Goal: Entertainment & Leisure: Consume media (video, audio)

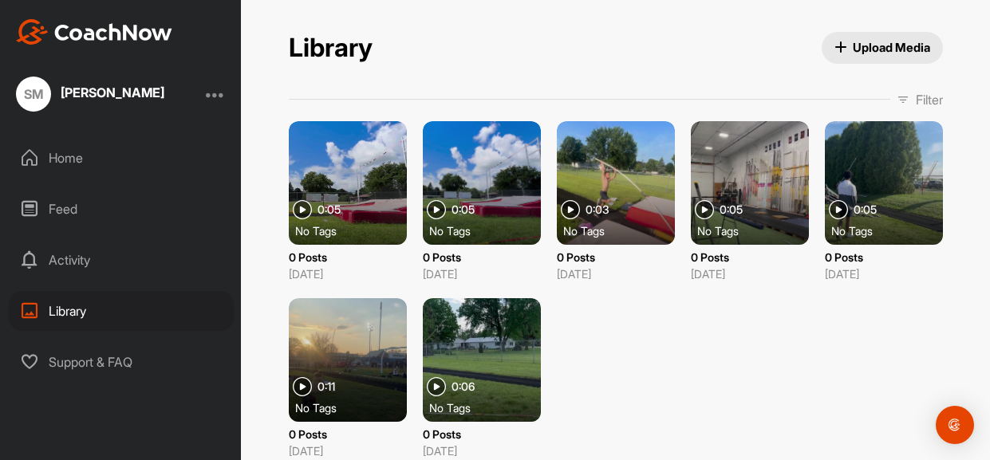
click at [751, 219] on div at bounding box center [750, 183] width 118 height 124
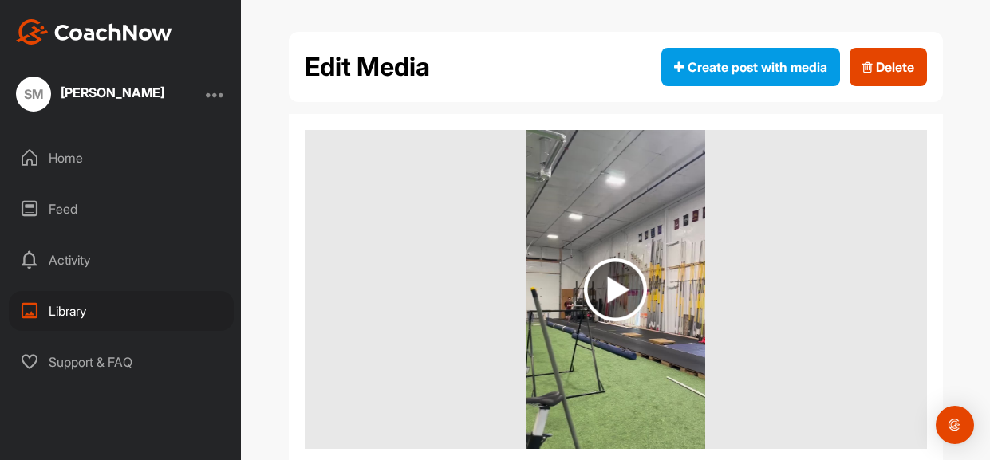
click at [650, 278] on img at bounding box center [615, 289] width 179 height 319
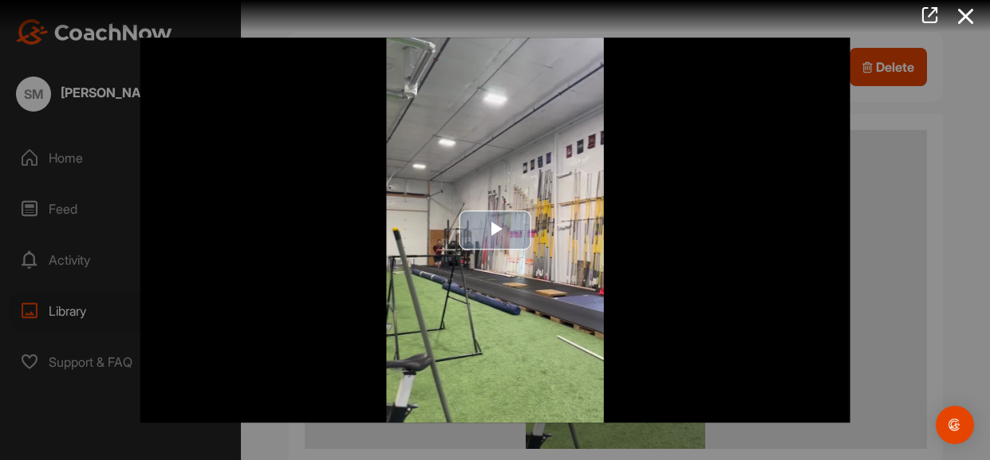
click at [616, 255] on img "Video Player" at bounding box center [495, 230] width 711 height 386
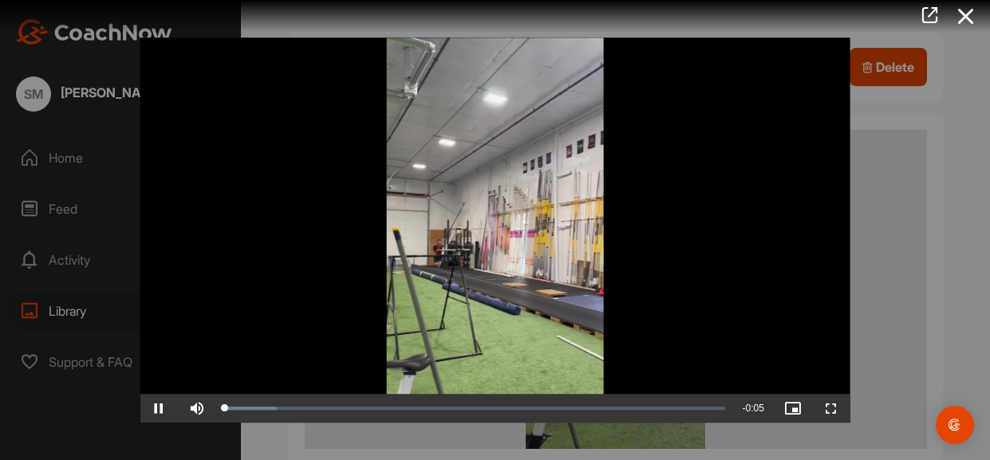
click at [616, 255] on video "Video Player" at bounding box center [495, 230] width 711 height 386
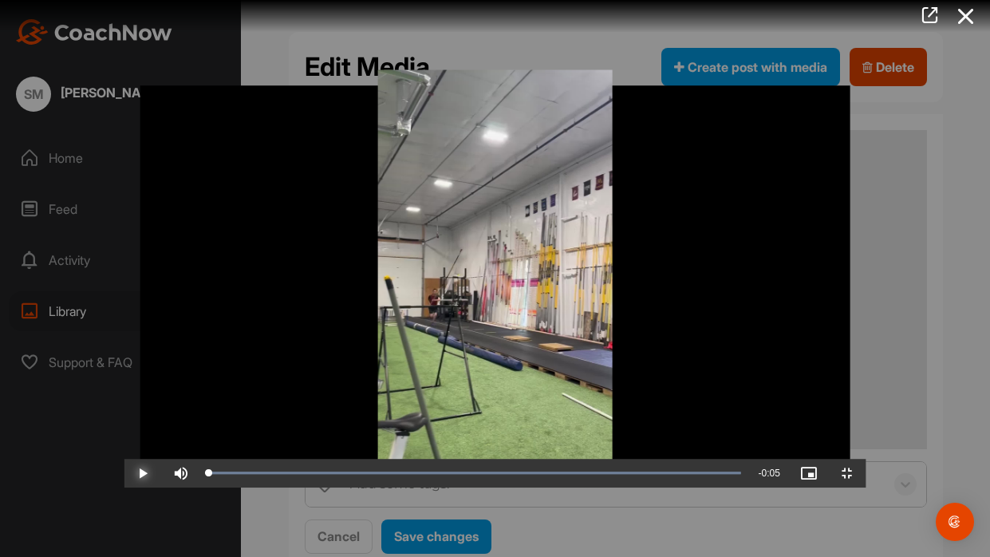
click at [124, 460] on span "Video Player" at bounding box center [143, 473] width 38 height 0
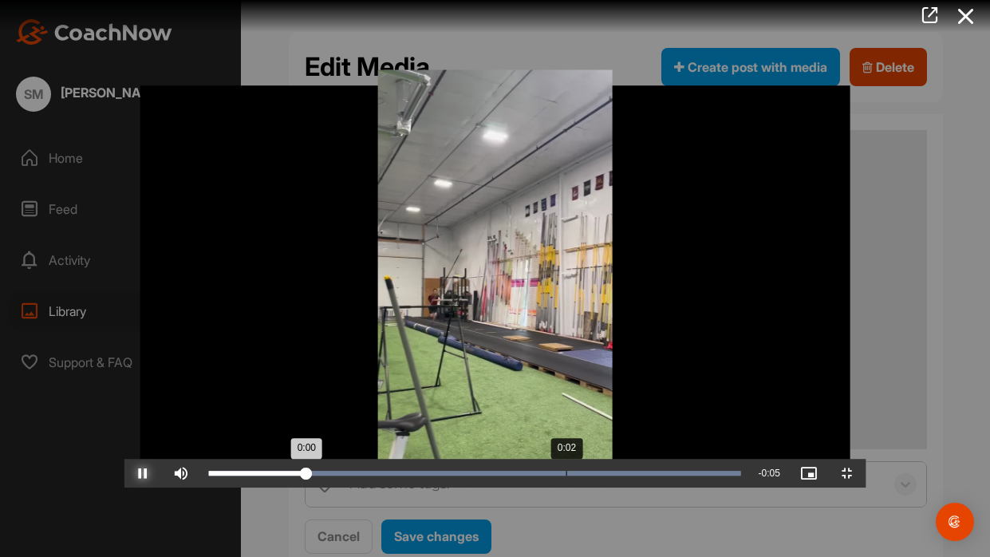
click at [441, 460] on div "Loaded : 100.00% 0:02 0:00" at bounding box center [474, 473] width 548 height 29
click at [124, 459] on button "Pause" at bounding box center [143, 473] width 38 height 29
click at [124, 459] on button "Play" at bounding box center [143, 473] width 38 height 29
click at [124, 459] on button "Pause" at bounding box center [143, 473] width 38 height 29
click at [124, 459] on button "Play" at bounding box center [143, 473] width 38 height 29
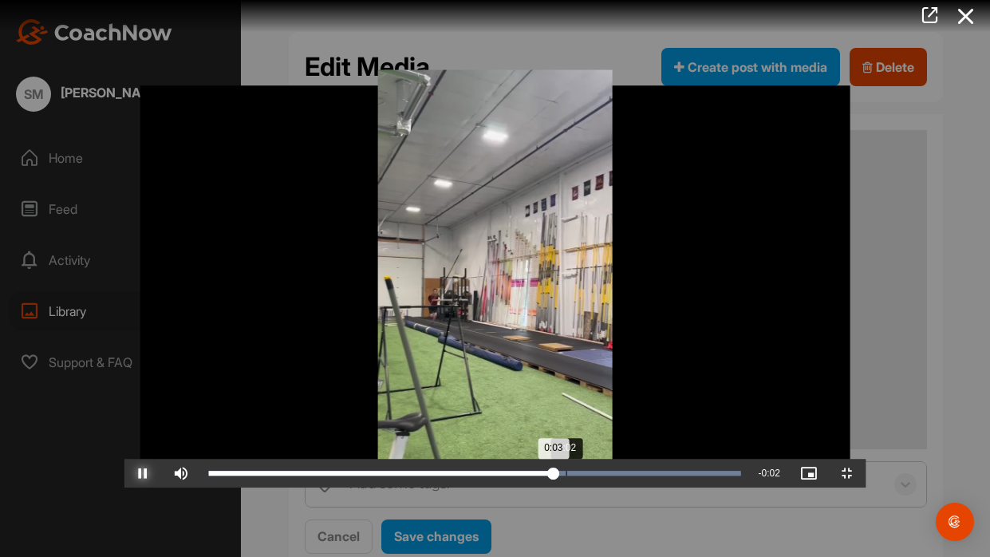
click at [124, 459] on button "Pause" at bounding box center [143, 473] width 38 height 29
click at [124, 459] on button "Play" at bounding box center [143, 473] width 38 height 29
click at [441, 460] on div "Loaded : 100.00% 0:02 0:02" at bounding box center [474, 473] width 548 height 29
click at [124, 459] on button "Pause" at bounding box center [143, 473] width 38 height 29
click at [124, 459] on button "Play" at bounding box center [143, 473] width 38 height 29
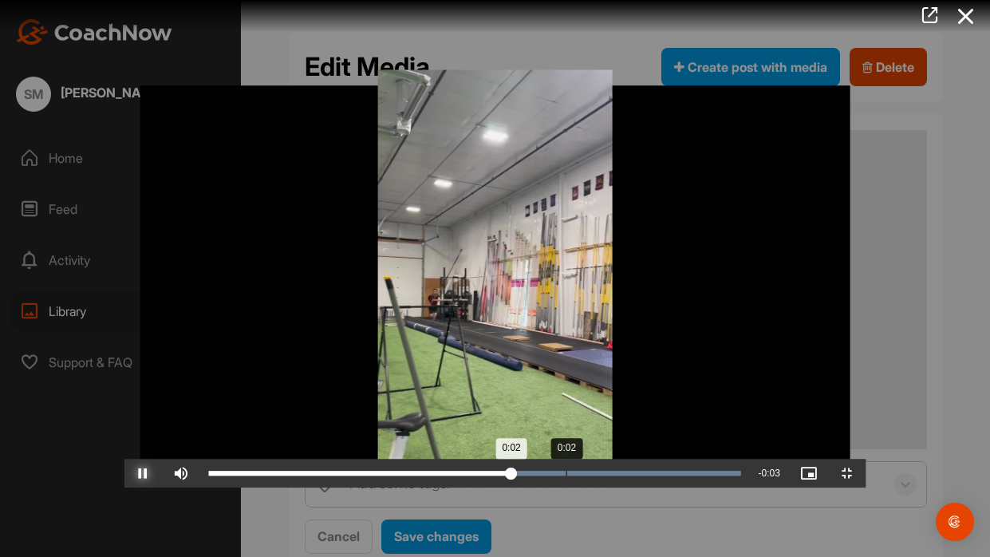
click at [124, 459] on button "Pause" at bounding box center [143, 473] width 38 height 29
click at [124, 459] on button "Play" at bounding box center [143, 473] width 38 height 29
click at [124, 459] on button "Pause" at bounding box center [143, 473] width 38 height 29
click at [124, 459] on button "Play" at bounding box center [143, 473] width 38 height 29
click at [124, 459] on button "Pause" at bounding box center [143, 473] width 38 height 29
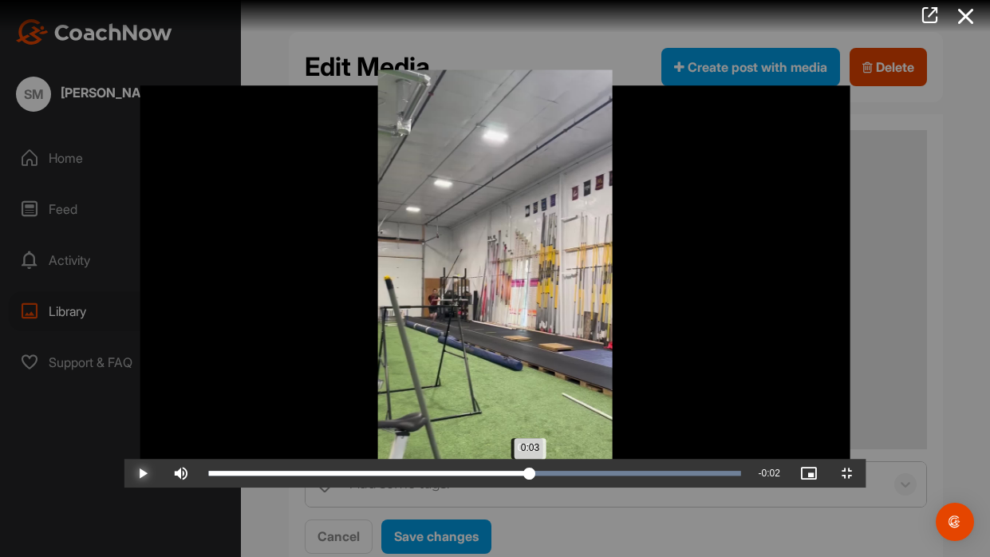
click at [400, 460] on div "Loaded : 100.00% 0:02 0:03" at bounding box center [474, 473] width 548 height 29
click at [124, 459] on button "Play" at bounding box center [143, 473] width 38 height 29
click at [124, 459] on button "Pause" at bounding box center [143, 473] width 38 height 29
click at [124, 459] on button "Play" at bounding box center [143, 473] width 38 height 29
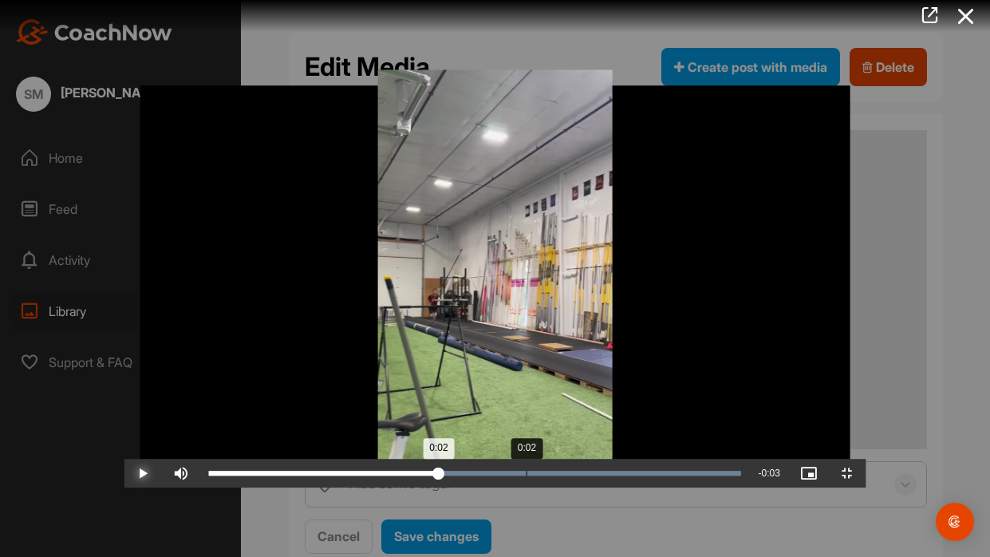
click at [124, 459] on button "Play" at bounding box center [143, 473] width 38 height 29
click at [124, 459] on button "Pause" at bounding box center [143, 473] width 38 height 29
click at [124, 459] on button "Play" at bounding box center [143, 473] width 38 height 29
click at [124, 459] on button "Pause" at bounding box center [143, 473] width 38 height 29
click at [124, 459] on button "Play" at bounding box center [143, 473] width 38 height 29
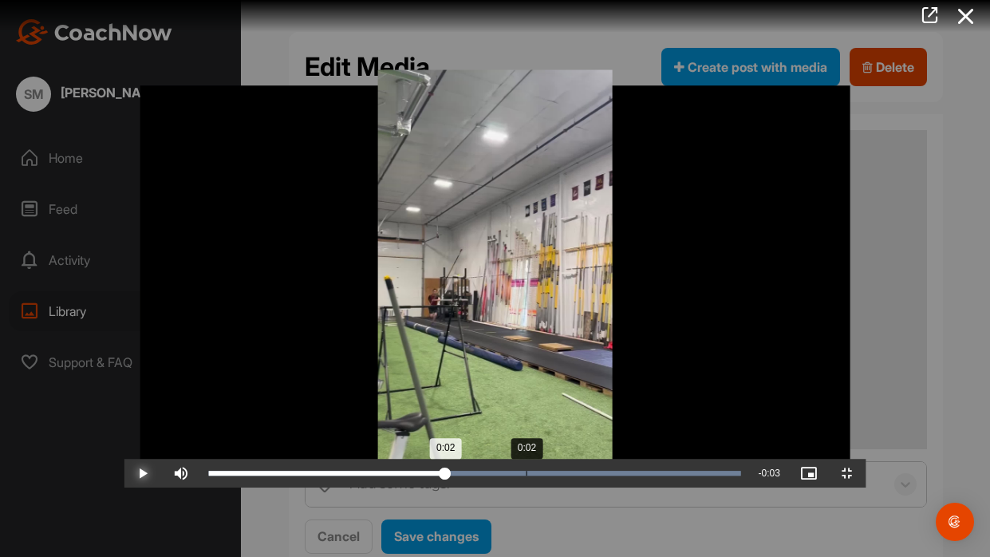
click at [124, 459] on button "Play" at bounding box center [143, 473] width 38 height 29
click at [124, 459] on button "Pause" at bounding box center [143, 473] width 38 height 29
click at [124, 459] on button "Play" at bounding box center [143, 473] width 38 height 29
click at [124, 459] on button "Pause" at bounding box center [143, 473] width 38 height 29
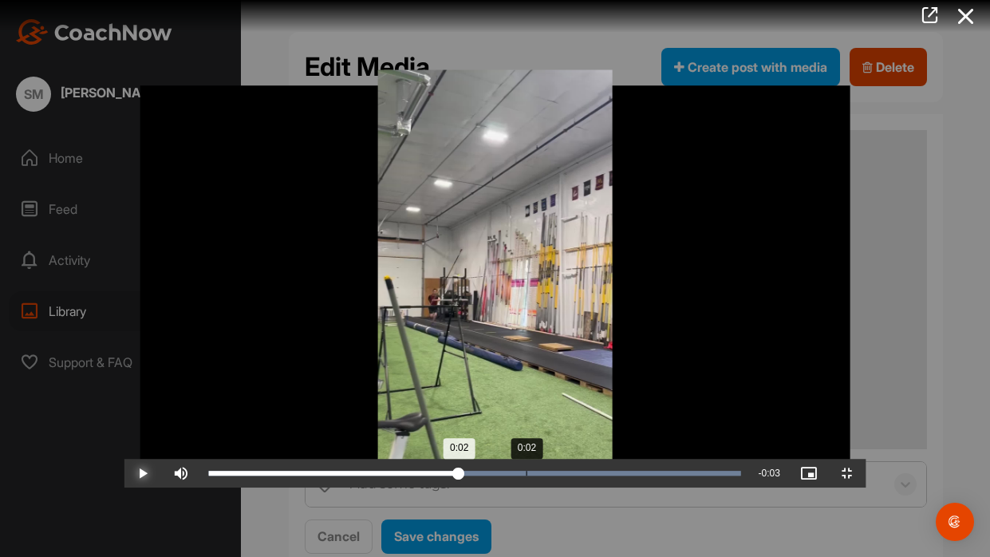
click at [124, 459] on button "Play" at bounding box center [143, 473] width 38 height 29
click at [124, 459] on button "Pause" at bounding box center [143, 473] width 38 height 29
click at [124, 459] on button "Play" at bounding box center [143, 473] width 38 height 29
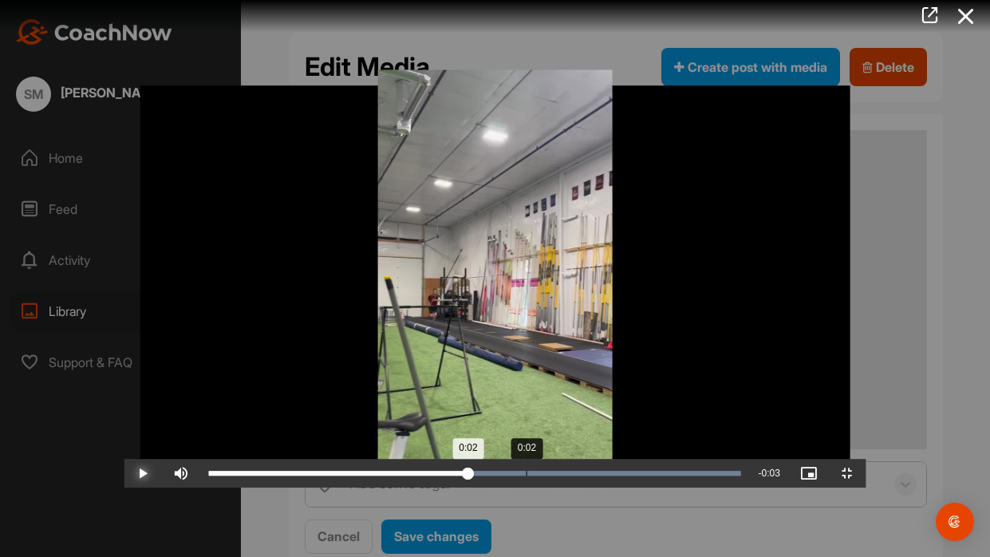
click at [124, 459] on button "Play" at bounding box center [143, 473] width 38 height 29
click at [124, 459] on button "Pause" at bounding box center [143, 473] width 38 height 29
click at [124, 459] on button "Play" at bounding box center [143, 473] width 38 height 29
click at [124, 459] on button "Pause" at bounding box center [143, 473] width 38 height 29
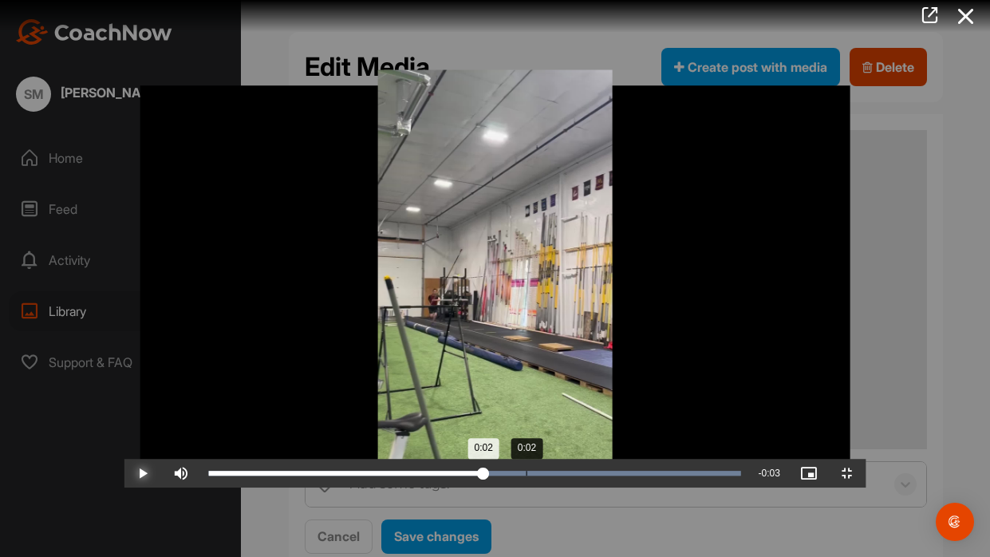
click at [124, 459] on button "Play" at bounding box center [143, 473] width 38 height 29
click at [124, 459] on button "Pause" at bounding box center [143, 473] width 38 height 29
click at [124, 459] on button "Play" at bounding box center [143, 473] width 38 height 29
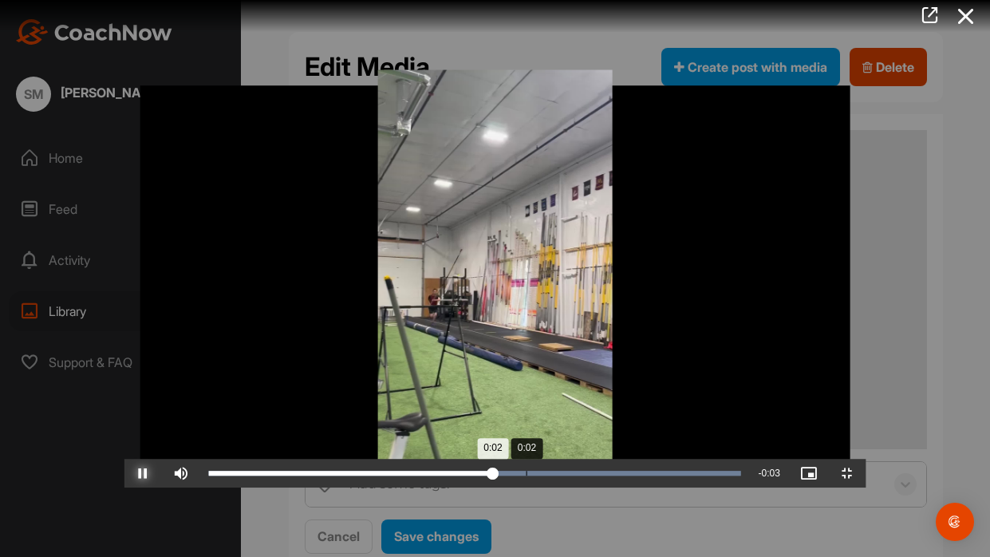
click at [124, 459] on button "Pause" at bounding box center [143, 473] width 38 height 29
click at [124, 459] on button "Play" at bounding box center [143, 473] width 38 height 29
click at [124, 459] on button "Pause" at bounding box center [143, 473] width 38 height 29
click at [124, 459] on button "Play" at bounding box center [143, 473] width 38 height 29
click at [124, 459] on button "Pause" at bounding box center [143, 473] width 38 height 29
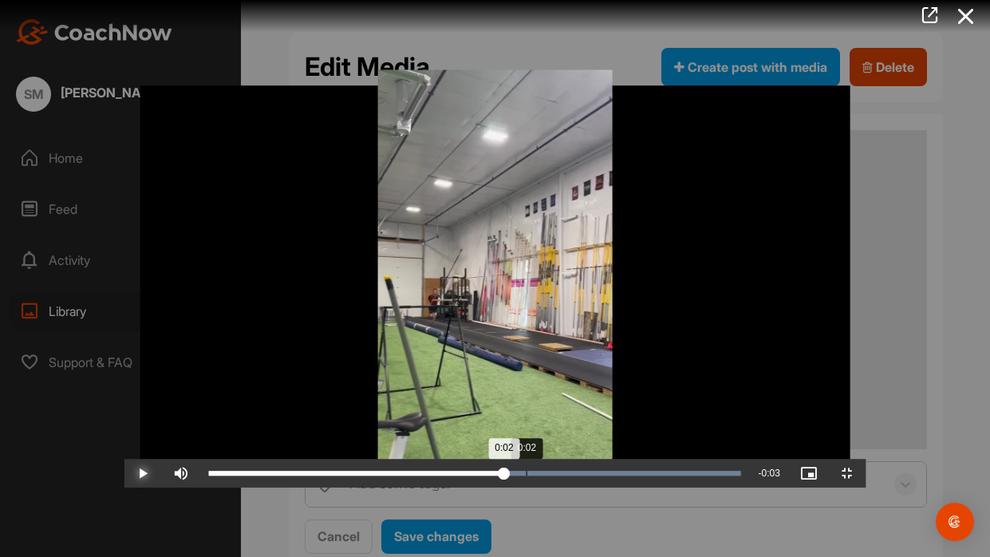
click at [124, 459] on button "Play" at bounding box center [143, 473] width 38 height 29
click at [124, 459] on button "Pause" at bounding box center [143, 473] width 38 height 29
click at [124, 459] on button "Play" at bounding box center [143, 473] width 38 height 29
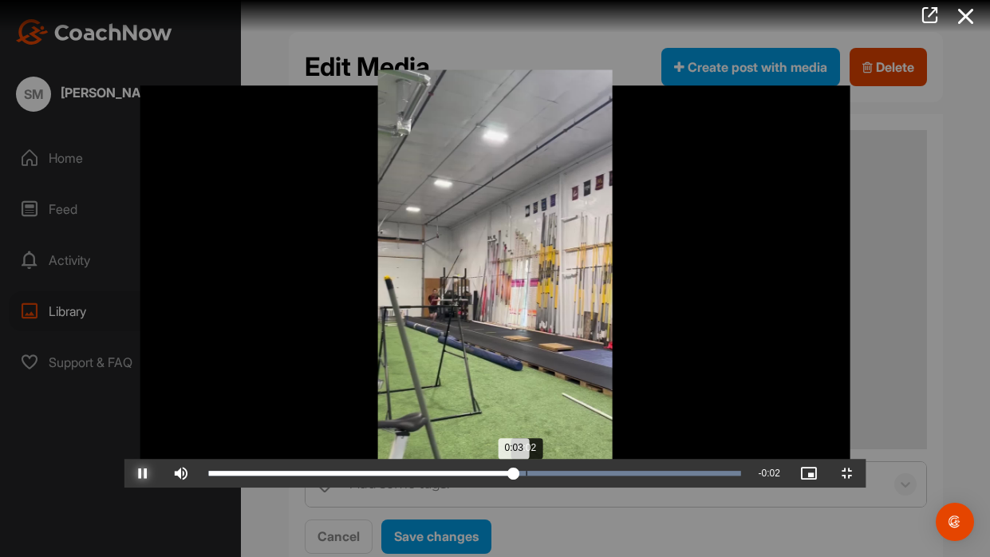
click at [124, 459] on button "Pause" at bounding box center [143, 473] width 38 height 29
click at [124, 459] on button "Play" at bounding box center [143, 473] width 38 height 29
click at [124, 459] on button "Pause" at bounding box center [143, 473] width 38 height 29
click at [124, 459] on button "Play" at bounding box center [143, 473] width 38 height 29
click at [124, 459] on button "Pause" at bounding box center [143, 473] width 38 height 29
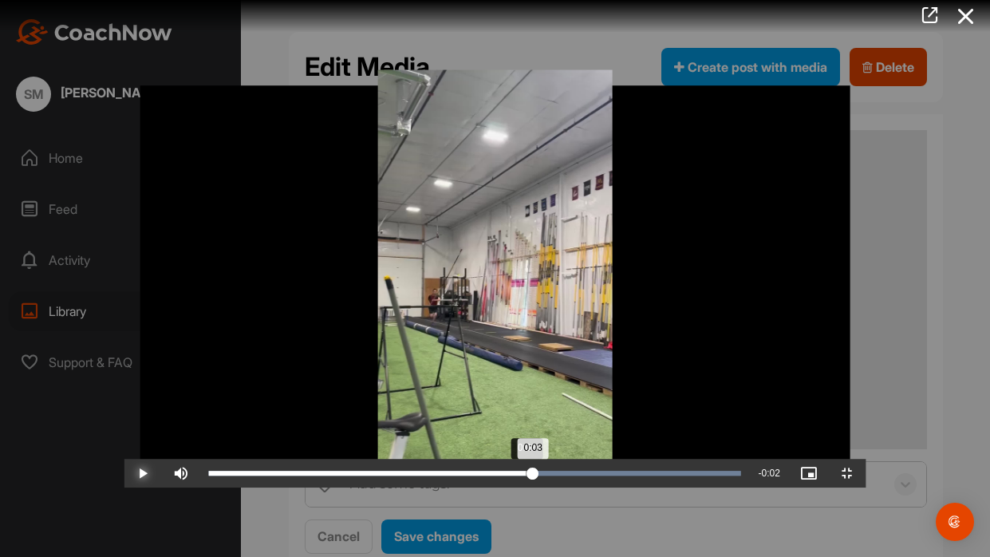
click at [124, 459] on button "Play" at bounding box center [143, 473] width 38 height 29
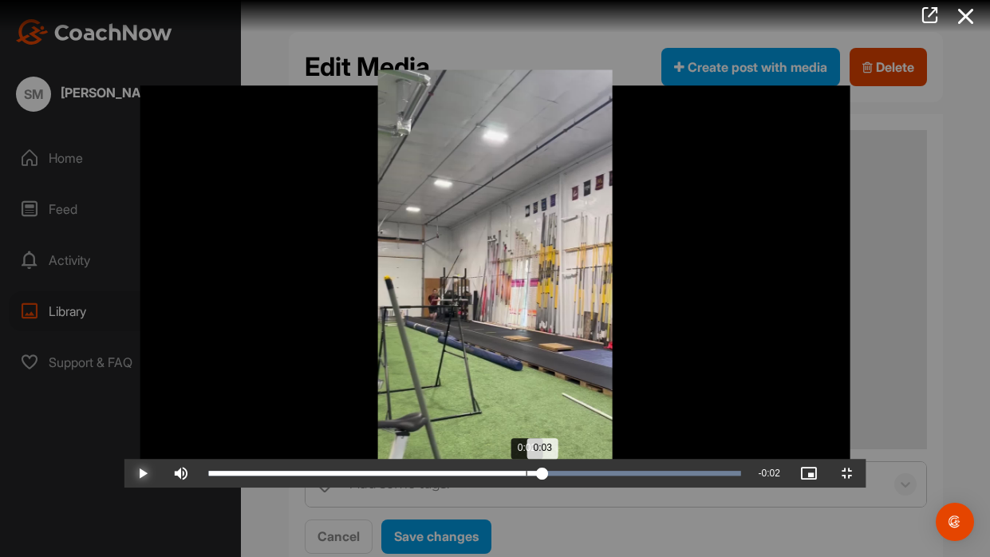
click at [124, 459] on button "Play" at bounding box center [143, 473] width 38 height 29
click at [124, 459] on button "Pause" at bounding box center [143, 473] width 38 height 29
click at [124, 459] on button "Play" at bounding box center [143, 473] width 38 height 29
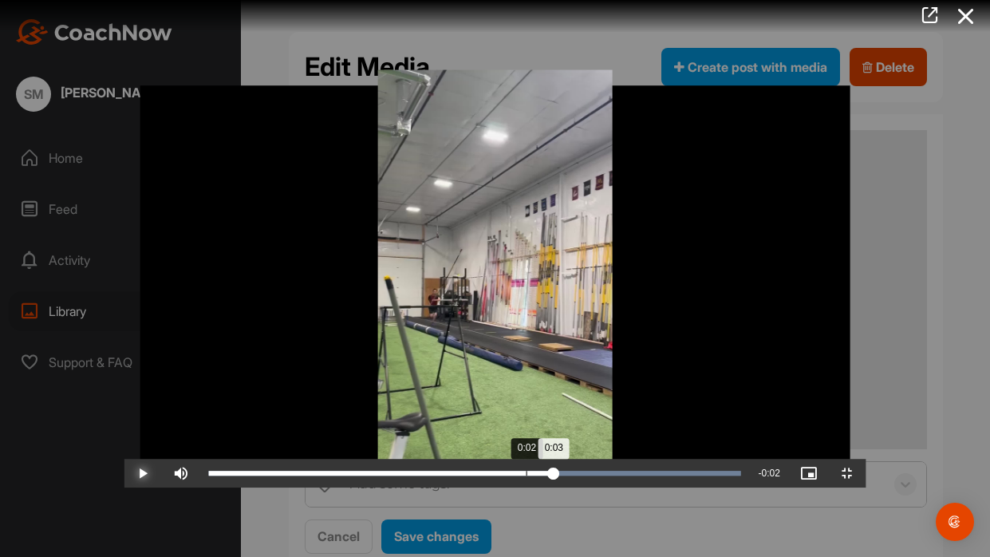
click at [124, 459] on button "Play" at bounding box center [143, 473] width 38 height 29
click at [124, 459] on button "Pause" at bounding box center [143, 473] width 38 height 29
click at [124, 459] on button "Play" at bounding box center [143, 473] width 38 height 29
click at [124, 459] on button "Pause" at bounding box center [143, 473] width 38 height 29
click at [124, 459] on button "Play" at bounding box center [143, 473] width 38 height 29
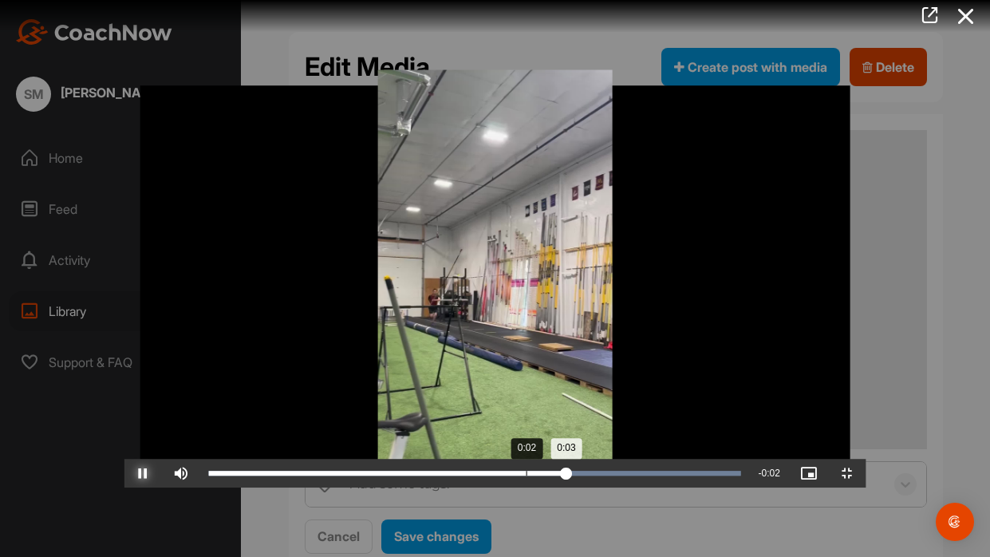
click at [124, 459] on button "Pause" at bounding box center [143, 473] width 38 height 29
click at [124, 459] on button "Play" at bounding box center [143, 473] width 38 height 29
click at [124, 459] on button "Pause" at bounding box center [143, 473] width 38 height 29
click at [124, 459] on button "Play" at bounding box center [143, 473] width 38 height 29
click at [124, 459] on button "Pause" at bounding box center [143, 473] width 38 height 29
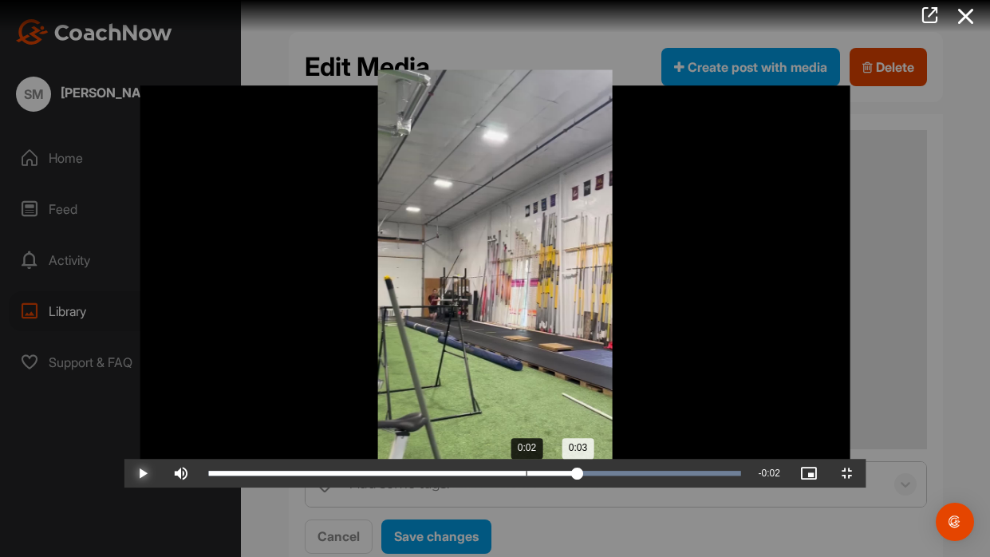
click at [124, 459] on button "Play" at bounding box center [143, 473] width 38 height 29
click at [400, 460] on div "Loaded : 100.00% 0:02 0:02" at bounding box center [474, 473] width 548 height 29
click at [124, 459] on button "Pause" at bounding box center [143, 473] width 38 height 29
click at [124, 459] on button "Play" at bounding box center [143, 473] width 38 height 29
click at [124, 459] on button "Pause" at bounding box center [143, 473] width 38 height 29
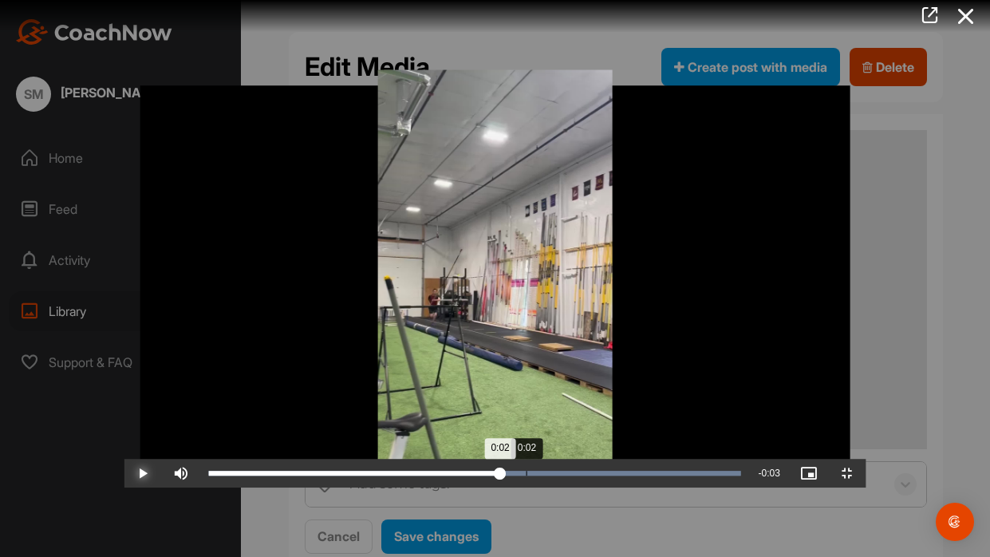
click at [124, 459] on button "Play" at bounding box center [143, 473] width 38 height 29
click at [124, 459] on button "Pause" at bounding box center [143, 473] width 38 height 29
click at [124, 459] on button "Play" at bounding box center [143, 473] width 38 height 29
click at [124, 459] on button "Pause" at bounding box center [143, 473] width 38 height 29
click at [124, 459] on button "Play" at bounding box center [143, 473] width 38 height 29
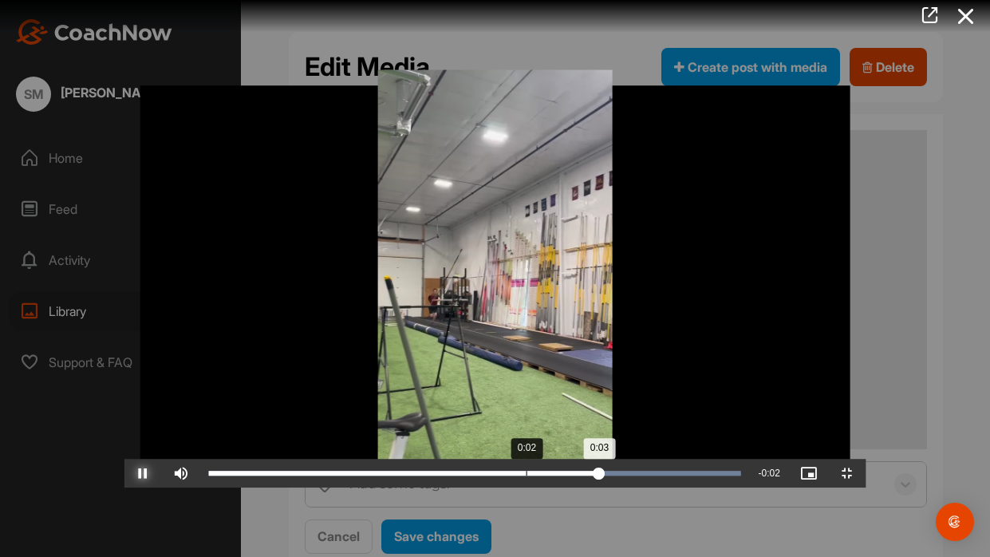
click at [400, 460] on div "Loaded : 100.00% 0:02 0:03" at bounding box center [474, 473] width 548 height 29
click at [124, 459] on button "Pause" at bounding box center [143, 473] width 38 height 29
click at [124, 459] on button "Play" at bounding box center [143, 473] width 38 height 29
click at [124, 459] on button "Pause" at bounding box center [143, 473] width 38 height 29
click at [124, 459] on button "Play" at bounding box center [143, 473] width 38 height 29
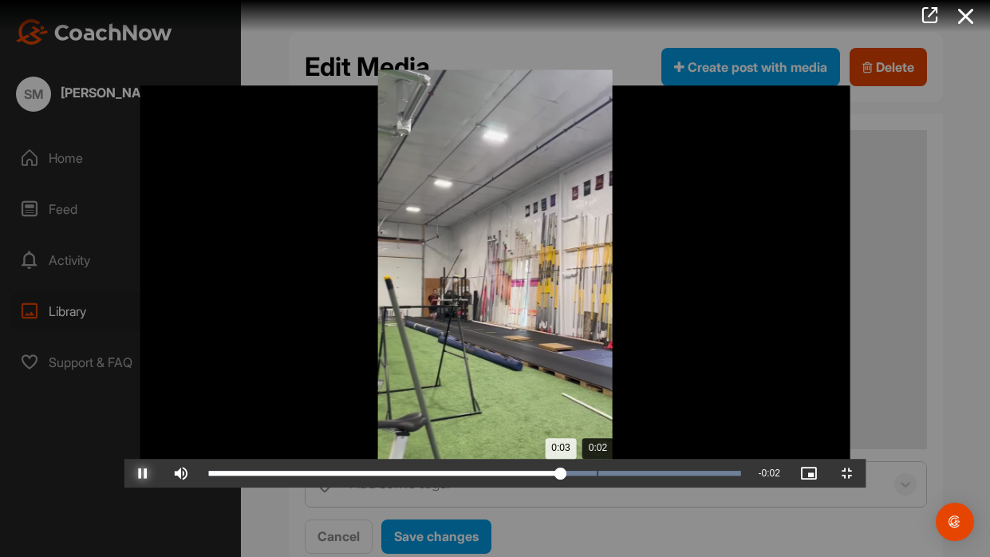
click at [124, 459] on button "Pause" at bounding box center [143, 473] width 38 height 29
click at [124, 459] on button "Play" at bounding box center [143, 473] width 38 height 29
click at [124, 459] on button "Pause" at bounding box center [143, 473] width 38 height 29
click at [124, 459] on button "Play" at bounding box center [143, 473] width 38 height 29
click at [124, 459] on button "Pause" at bounding box center [143, 473] width 38 height 29
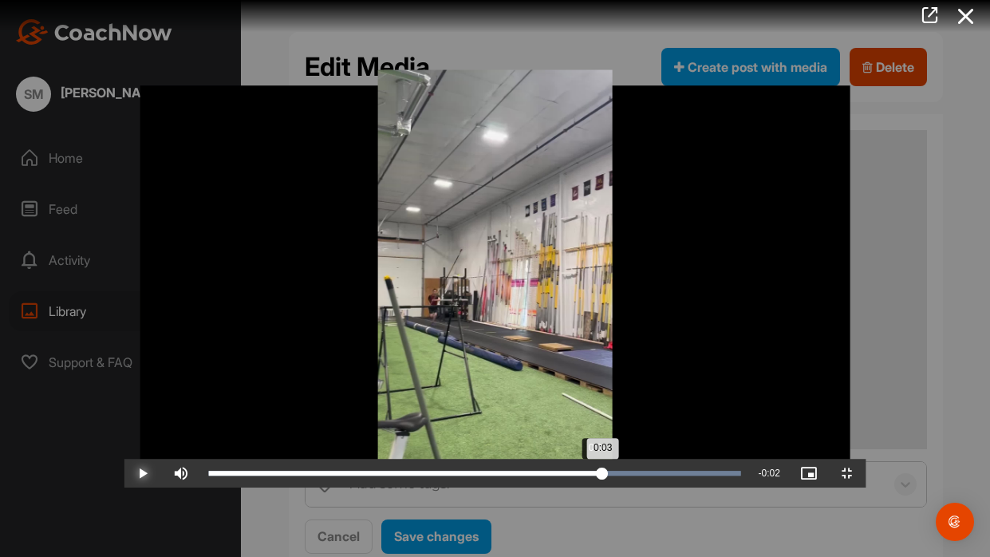
click at [124, 459] on button "Play" at bounding box center [143, 473] width 38 height 29
click at [124, 459] on button "Pause" at bounding box center [143, 473] width 38 height 29
click at [124, 459] on button "Play" at bounding box center [143, 473] width 38 height 29
click at [124, 459] on button "Pause" at bounding box center [143, 473] width 38 height 29
click at [124, 459] on button "Play" at bounding box center [143, 473] width 38 height 29
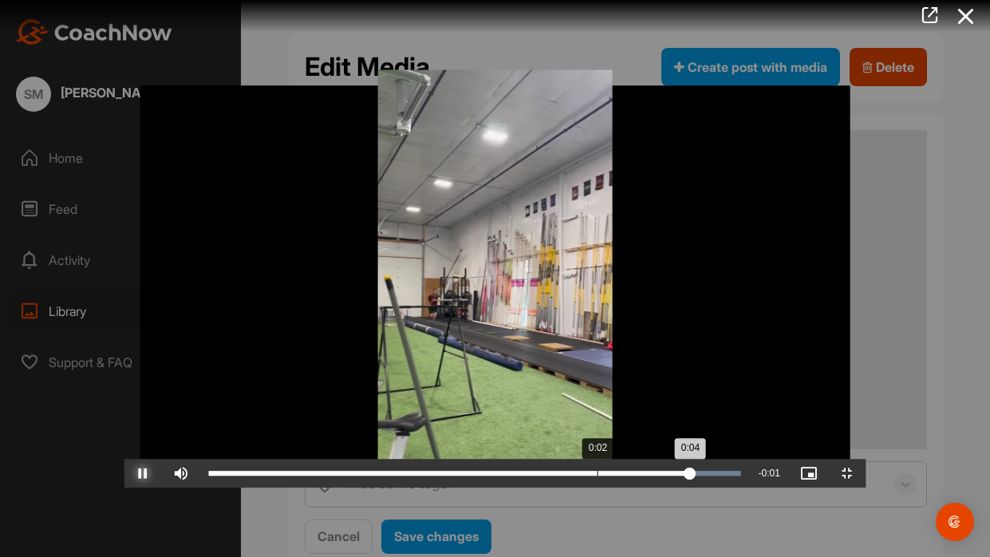
click at [473, 460] on div "Loaded : 100.00% 0:02 0:04" at bounding box center [474, 473] width 532 height 5
click at [124, 459] on button "Pause" at bounding box center [143, 473] width 38 height 29
click at [124, 459] on button "Play" at bounding box center [143, 473] width 38 height 29
click at [124, 459] on button "Pause" at bounding box center [143, 473] width 38 height 29
click at [124, 459] on button "Play" at bounding box center [143, 473] width 38 height 29
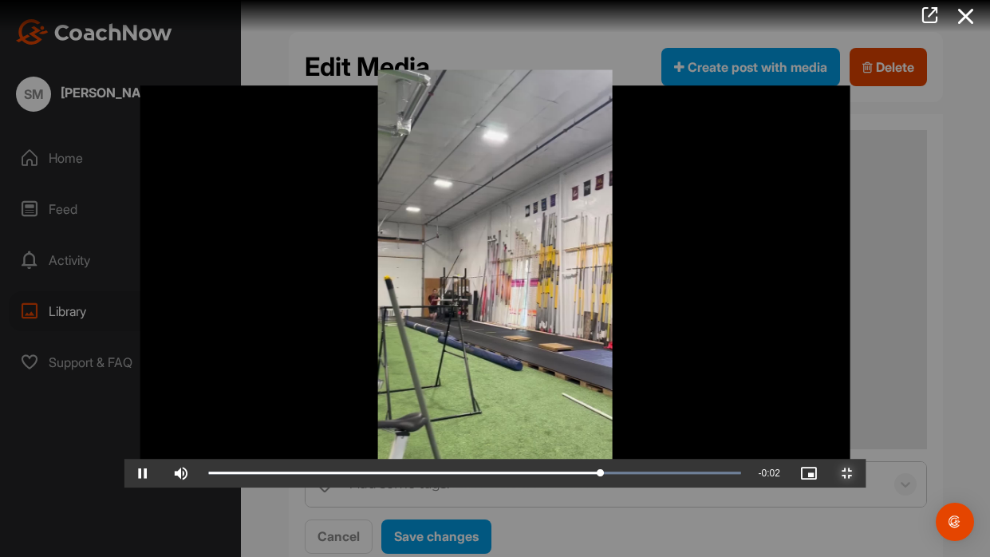
click at [866, 460] on span "Video Player" at bounding box center [847, 473] width 38 height 0
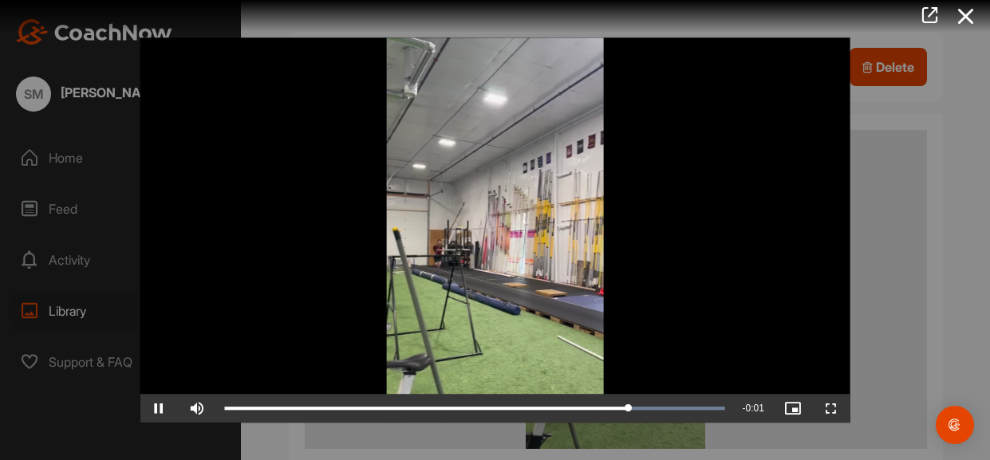
click at [914, 144] on div at bounding box center [495, 230] width 990 height 460
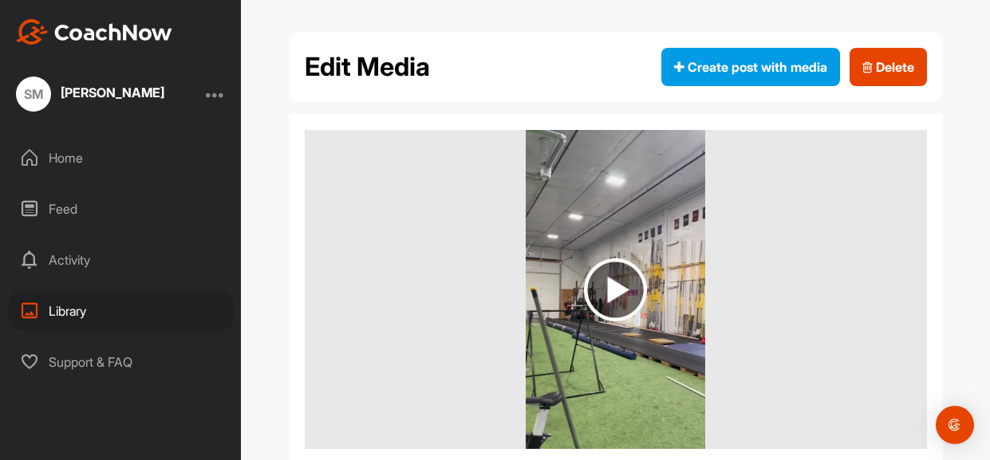
click at [144, 314] on div "Library" at bounding box center [121, 311] width 225 height 40
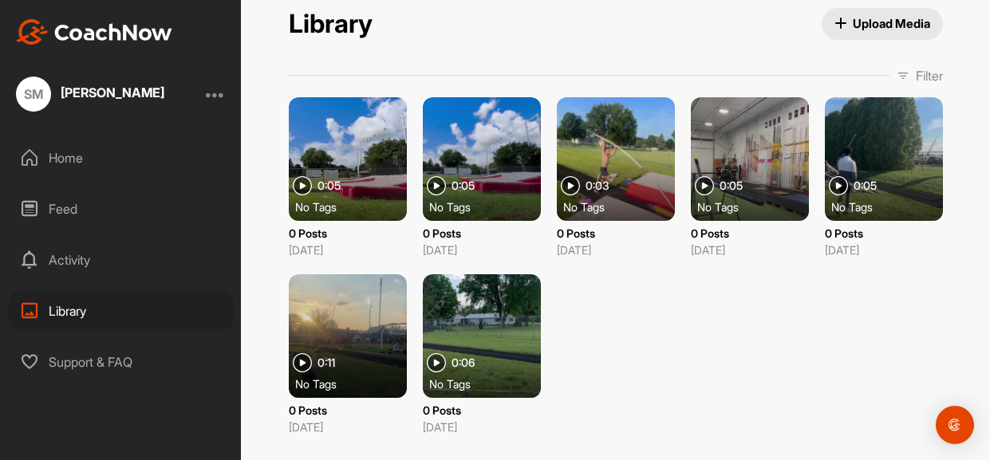
scroll to position [28, 0]
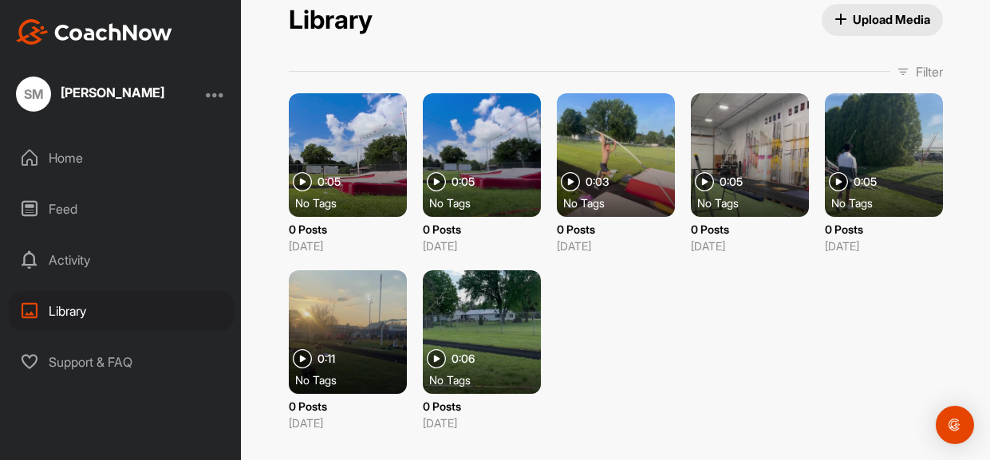
click at [344, 319] on div at bounding box center [348, 332] width 118 height 124
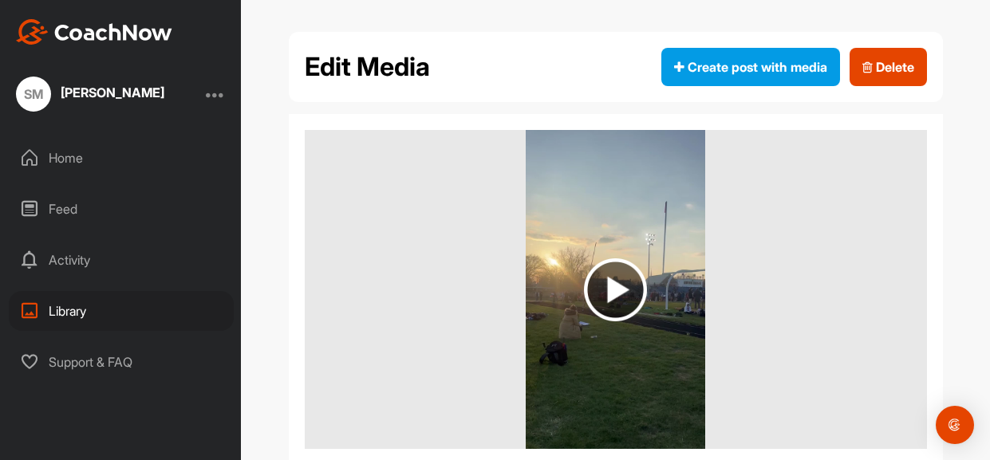
click at [562, 262] on img at bounding box center [615, 289] width 179 height 319
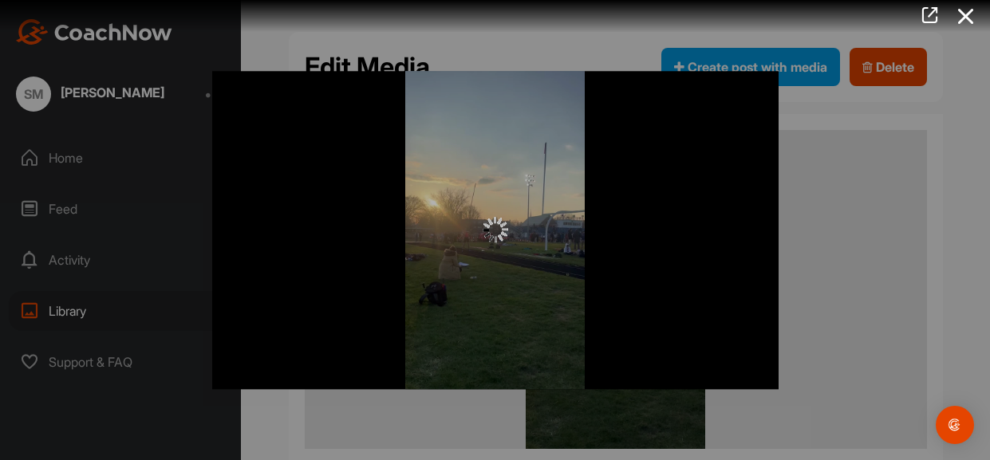
click at [562, 262] on div at bounding box center [495, 230] width 566 height 318
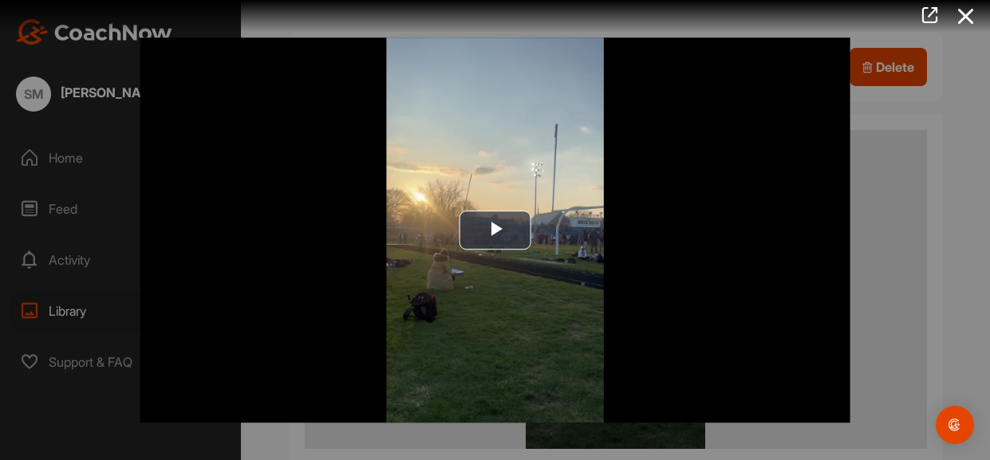
click at [562, 262] on img "Video Player" at bounding box center [495, 230] width 711 height 386
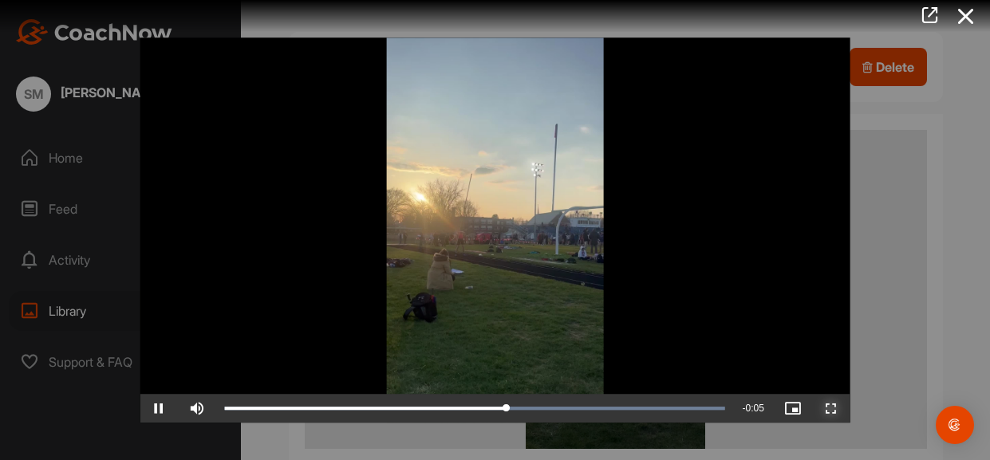
click at [833, 408] on span "Video Player" at bounding box center [831, 408] width 38 height 0
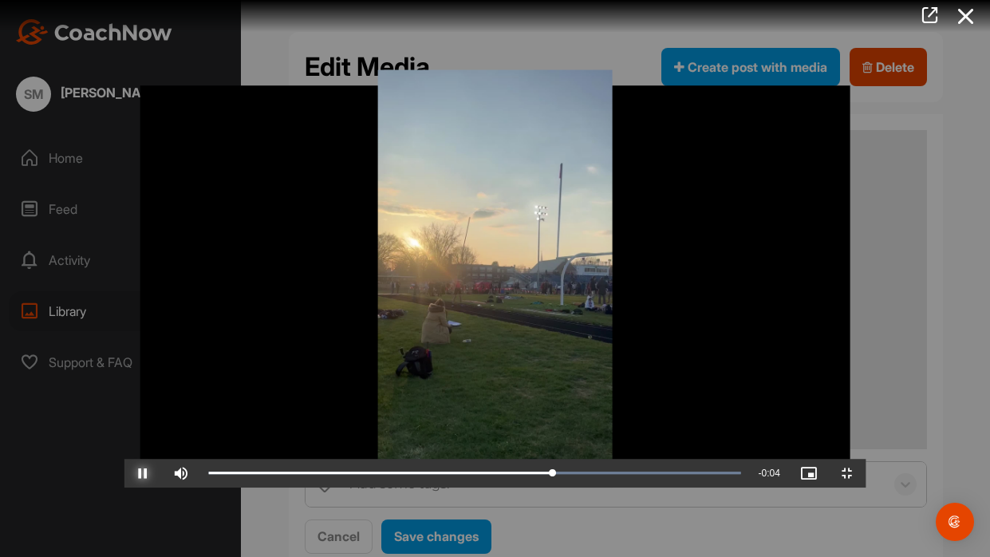
click at [124, 460] on span "Video Player" at bounding box center [143, 473] width 38 height 0
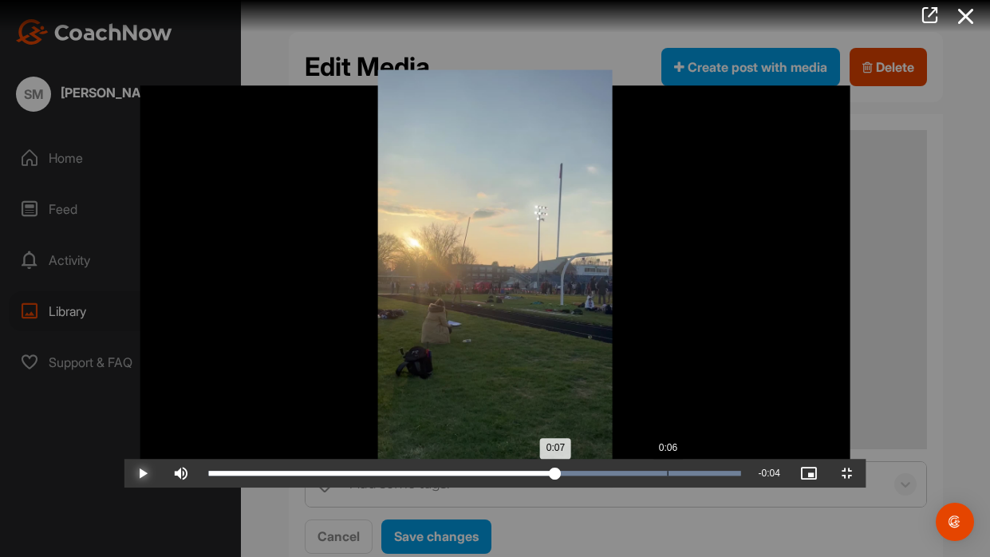
click at [550, 460] on div "Loaded : 100.00% 0:06 0:07" at bounding box center [474, 473] width 548 height 29
click at [124, 459] on button "Play" at bounding box center [143, 473] width 38 height 29
click at [124, 459] on button "Pause" at bounding box center [143, 473] width 38 height 29
click at [124, 459] on button "Play" at bounding box center [143, 473] width 38 height 29
click at [124, 459] on button "Pause" at bounding box center [143, 473] width 38 height 29
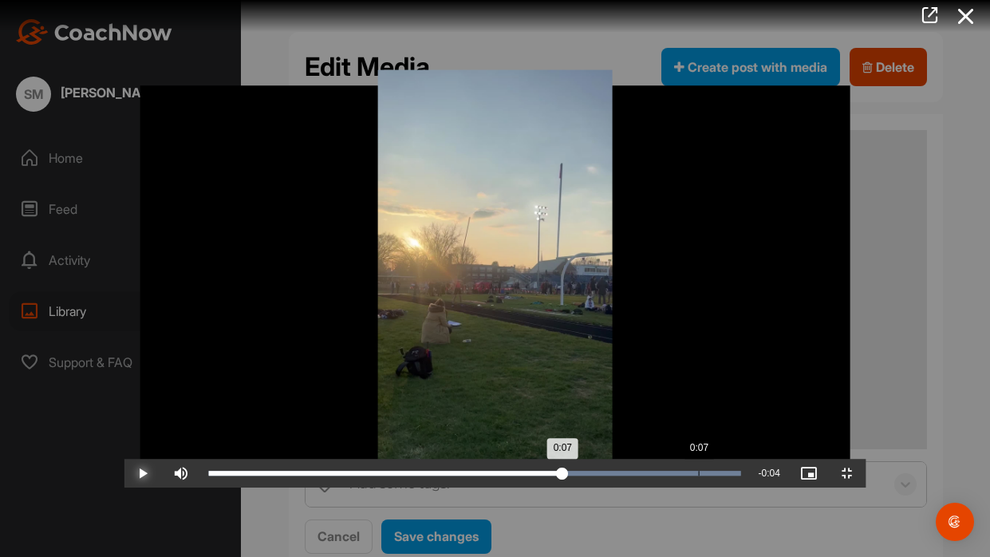
click at [124, 459] on button "Play" at bounding box center [143, 473] width 38 height 29
click at [124, 459] on button "Pause" at bounding box center [143, 473] width 38 height 29
click at [124, 459] on button "Play" at bounding box center [143, 473] width 38 height 29
click at [124, 459] on button "Pause" at bounding box center [143, 473] width 38 height 29
click at [124, 459] on button "Play" at bounding box center [143, 473] width 38 height 29
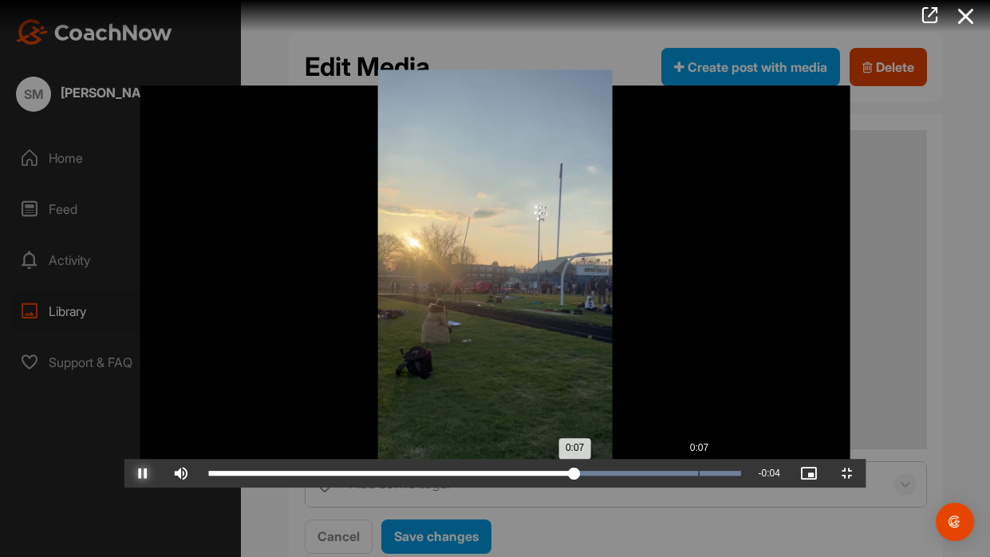
click at [124, 459] on button "Pause" at bounding box center [143, 473] width 38 height 29
click at [124, 459] on button "Play" at bounding box center [143, 473] width 38 height 29
click at [124, 459] on button "Pause" at bounding box center [143, 473] width 38 height 29
click at [124, 459] on button "Play" at bounding box center [143, 473] width 38 height 29
click at [124, 459] on button "Pause" at bounding box center [143, 473] width 38 height 29
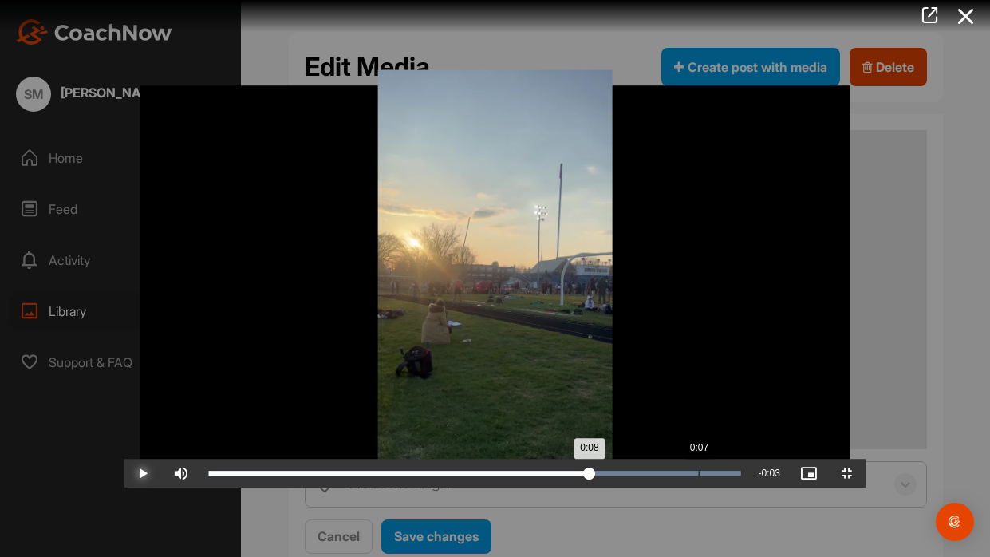
click at [124, 459] on button "Play" at bounding box center [143, 473] width 38 height 29
click at [574, 460] on div "Loaded : 100.00% 0:07 0:09" at bounding box center [474, 473] width 548 height 29
click at [124, 459] on button "Pause" at bounding box center [143, 473] width 38 height 29
click at [124, 459] on button "Play" at bounding box center [143, 473] width 38 height 29
click at [574, 460] on div "Loaded : 100.00% 0:07 0:08" at bounding box center [474, 473] width 548 height 29
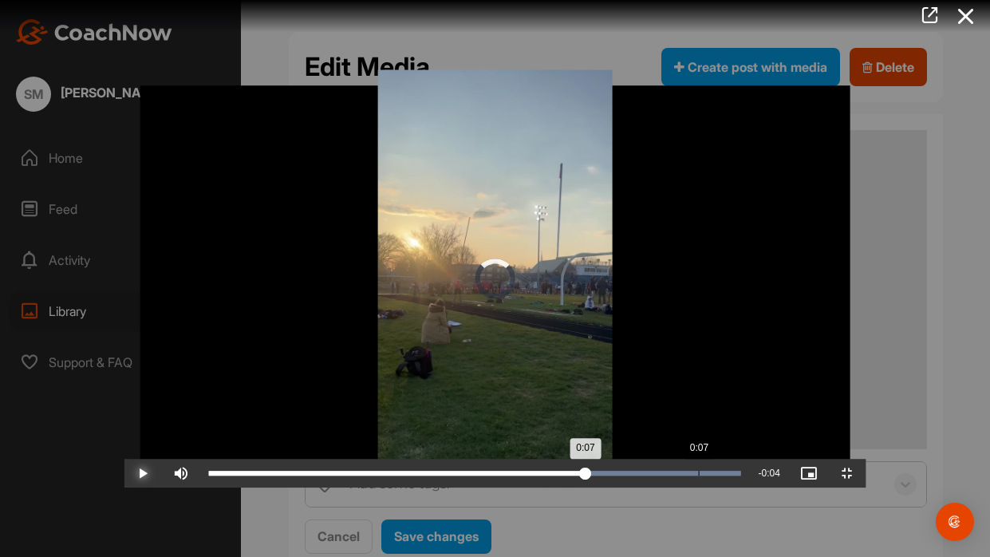
click at [574, 460] on div "Loaded : 100.00% 0:07 0:07" at bounding box center [474, 473] width 548 height 29
click at [124, 459] on button "Pause" at bounding box center [143, 473] width 38 height 29
click at [124, 459] on button "Play" at bounding box center [143, 473] width 38 height 29
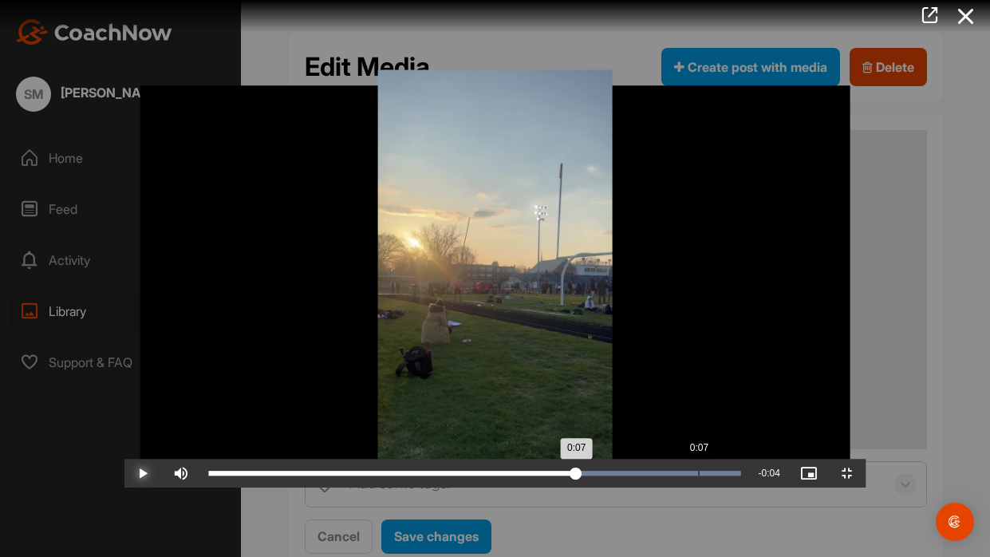
click at [124, 459] on button "Play" at bounding box center [143, 473] width 38 height 29
click at [124, 459] on button "Pause" at bounding box center [143, 473] width 38 height 29
click at [574, 460] on div "Loaded : 100.00% 0:07 0:07" at bounding box center [474, 473] width 548 height 29
click at [124, 459] on button "Play" at bounding box center [143, 473] width 38 height 29
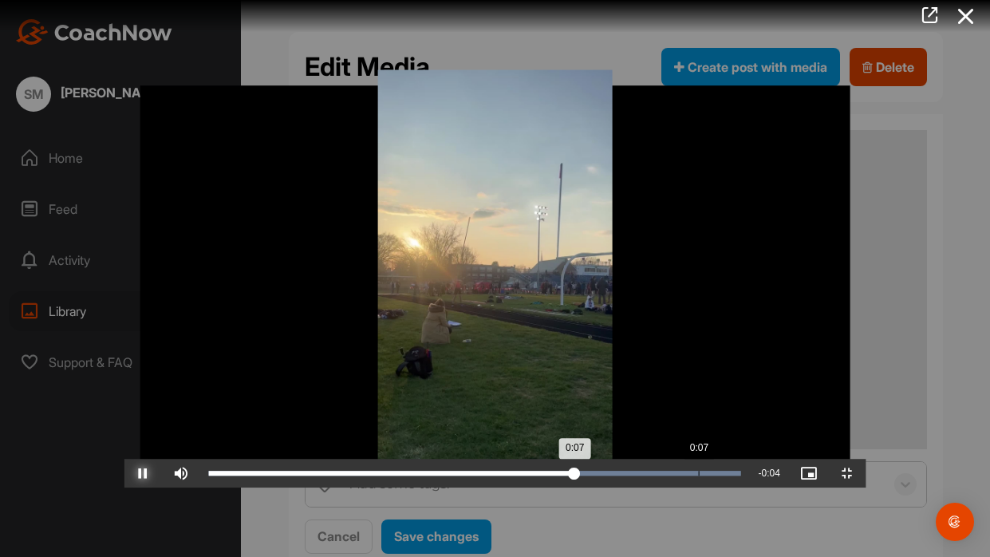
click at [124, 459] on button "Pause" at bounding box center [143, 473] width 38 height 29
click at [124, 459] on button "Play" at bounding box center [143, 473] width 38 height 29
click at [124, 459] on button "Pause" at bounding box center [143, 473] width 38 height 29
click at [124, 459] on button "Play" at bounding box center [143, 473] width 38 height 29
click at [574, 460] on div "Loaded : 100.00% 0:07 0:07" at bounding box center [474, 473] width 548 height 29
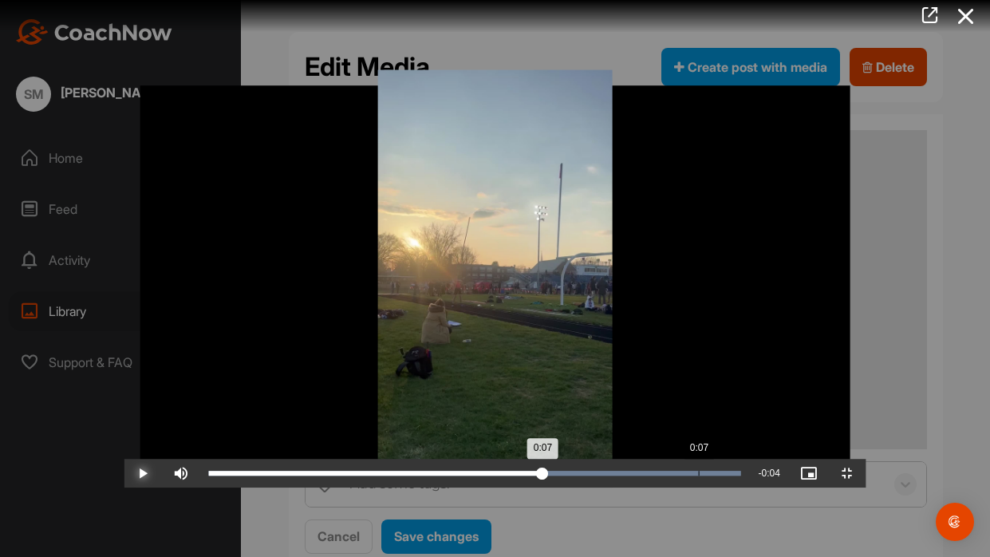
click at [574, 460] on div "Loaded : 100.00% 0:07 0:07" at bounding box center [474, 473] width 548 height 29
click at [124, 459] on button "Pause" at bounding box center [143, 473] width 38 height 29
click at [583, 460] on div "Loaded : 100.00% 0:07 0:08" at bounding box center [474, 473] width 548 height 29
click at [124, 459] on button "Play" at bounding box center [143, 473] width 38 height 29
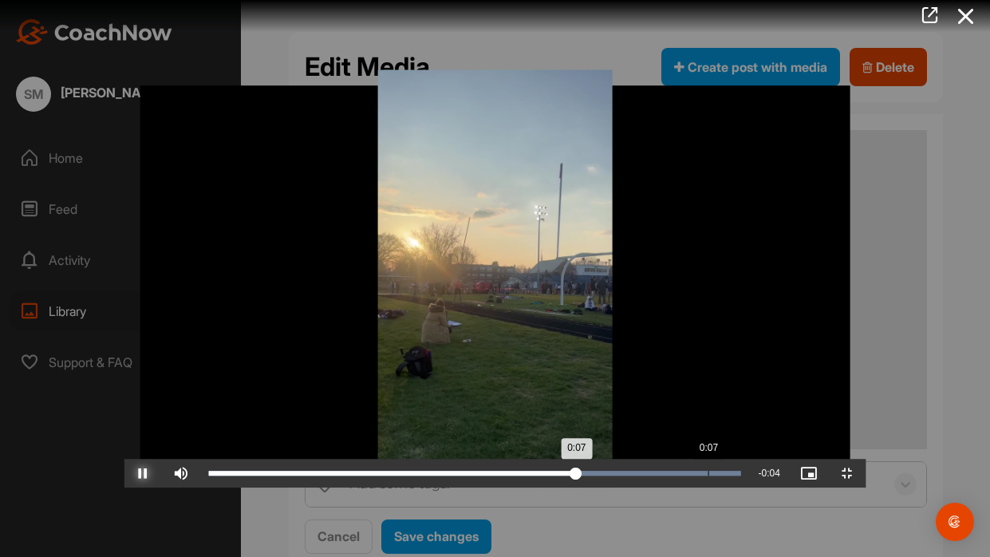
click at [583, 460] on div "Loaded : 100.00% 0:07 0:07" at bounding box center [474, 473] width 548 height 29
click at [549, 460] on div "0:07" at bounding box center [378, 473] width 341 height 5
click at [583, 460] on div "Loaded : 100.00% 0:07 0:07" at bounding box center [474, 473] width 548 height 29
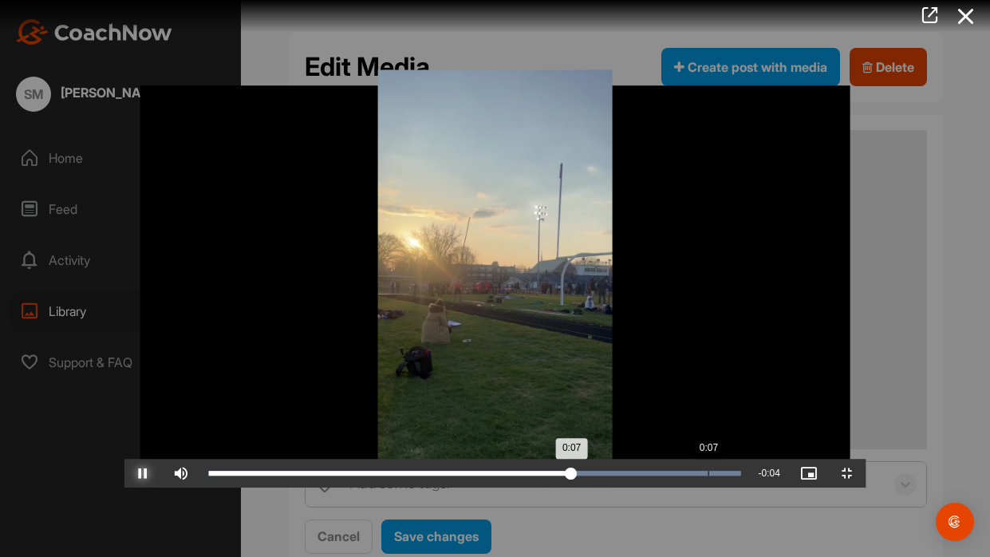
click at [583, 460] on div "Loaded : 100.00% 0:07 0:07" at bounding box center [474, 473] width 548 height 29
click at [553, 460] on div "0:07" at bounding box center [380, 473] width 345 height 5
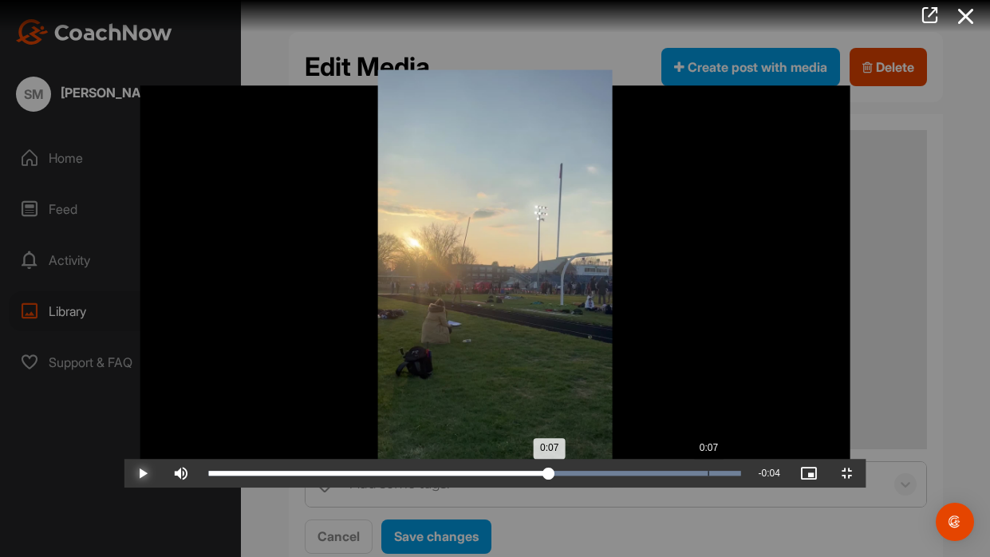
click at [583, 460] on div "Loaded : 100.00% 0:07 0:07" at bounding box center [474, 473] width 548 height 29
click at [577, 460] on div "Loaded : 100.00% 0:07 0:07" at bounding box center [474, 473] width 548 height 29
click at [578, 460] on div "Loaded : 100.00% 0:07 0:07" at bounding box center [474, 473] width 532 height 5
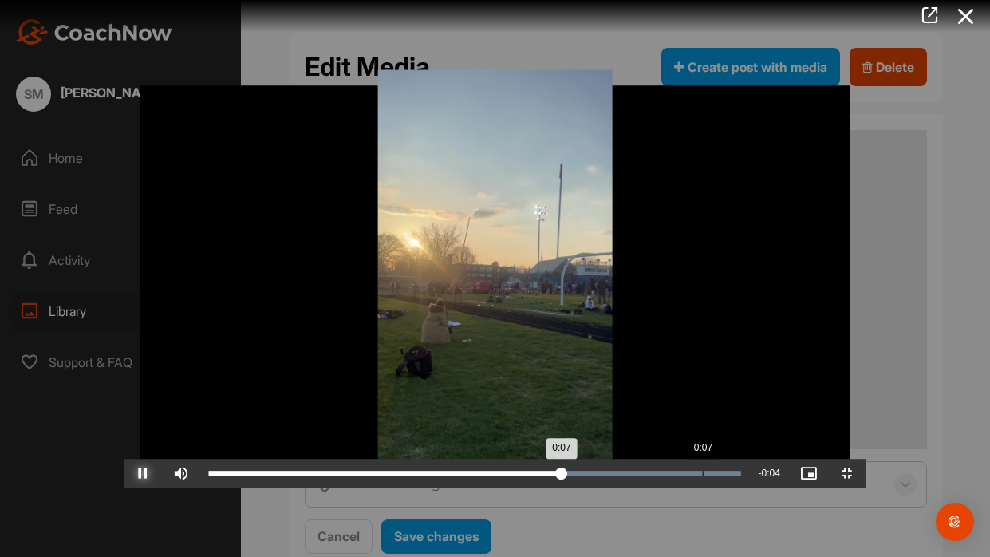
click at [578, 460] on div "Loaded : 100.00% 0:07 0:07" at bounding box center [474, 473] width 532 height 5
click at [702, 460] on div "0:07" at bounding box center [702, 473] width 1 height 5
click at [578, 460] on div "Loaded : 100.00% 0:07 0:07" at bounding box center [474, 473] width 532 height 5
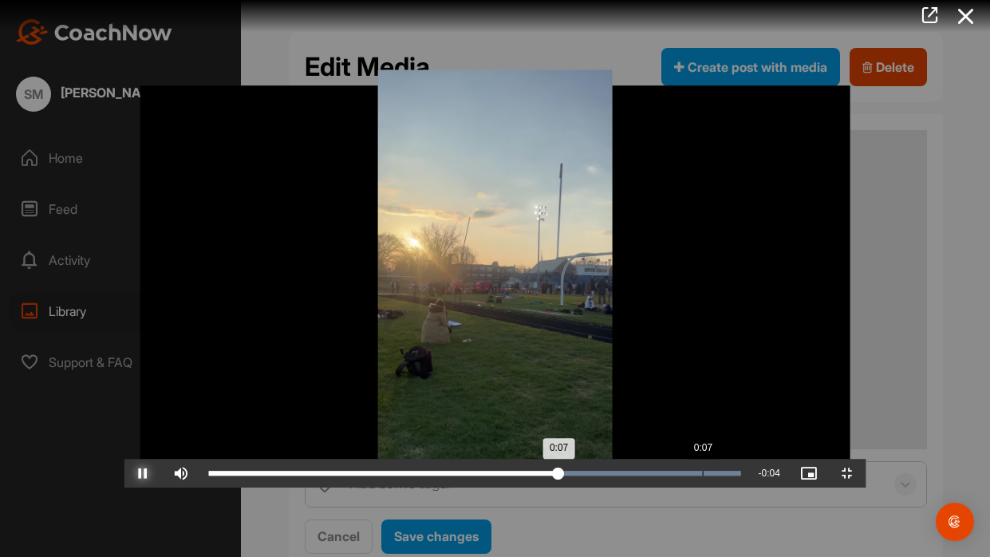
click at [578, 460] on div "Loaded : 100.00% 0:07 0:07" at bounding box center [474, 473] width 532 height 5
click at [702, 460] on div "0:07" at bounding box center [702, 473] width 1 height 5
click at [578, 460] on div "Loaded : 100.00% 0:07 0:07" at bounding box center [474, 473] width 532 height 5
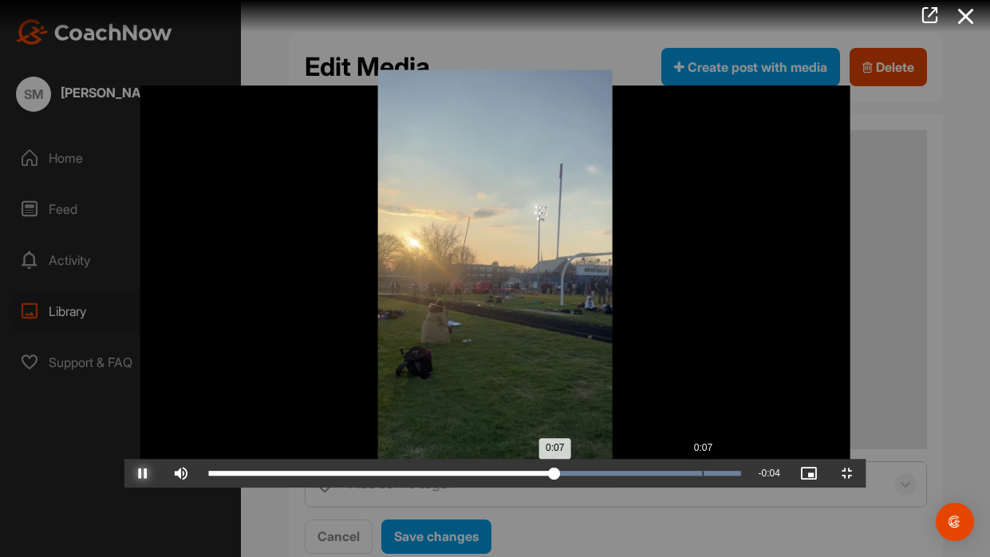
click at [578, 460] on div "Loaded : 100.00% 0:07 0:07" at bounding box center [474, 473] width 532 height 5
click at [617, 460] on div "Loaded : 100.00% 0:07 0:08" at bounding box center [474, 473] width 548 height 29
click at [633, 460] on div "Loaded : 100.00% 0:07 0:08" at bounding box center [474, 473] width 548 height 29
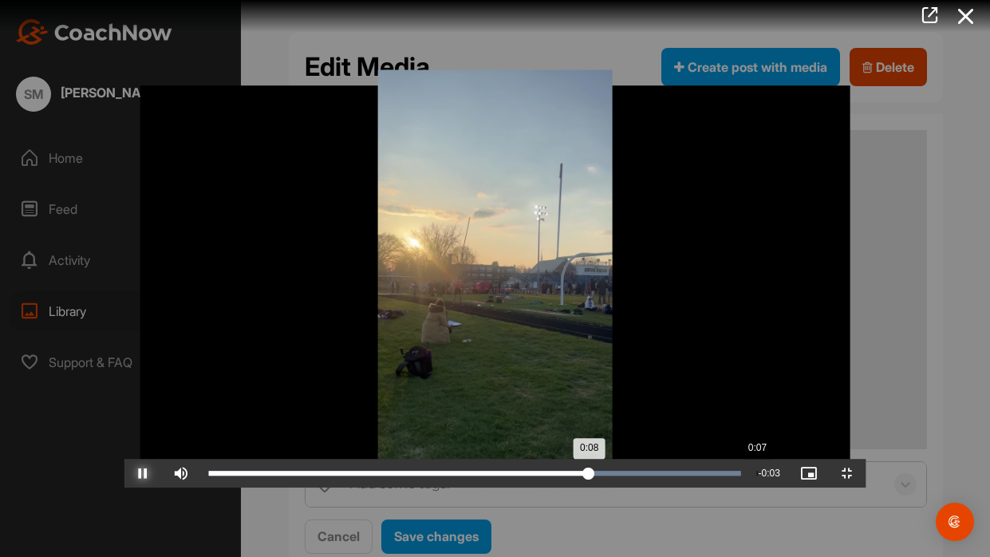
click at [633, 460] on div "Loaded : 100.00% 0:07 0:08" at bounding box center [474, 473] width 548 height 29
click at [586, 460] on div "0:08" at bounding box center [396, 473] width 377 height 5
click at [583, 460] on div "0:07" at bounding box center [395, 473] width 375 height 5
click at [124, 459] on button "Pause" at bounding box center [143, 473] width 38 height 29
click at [495, 460] on div "Loaded : 100.00% 0:05 0:08" at bounding box center [474, 473] width 548 height 29
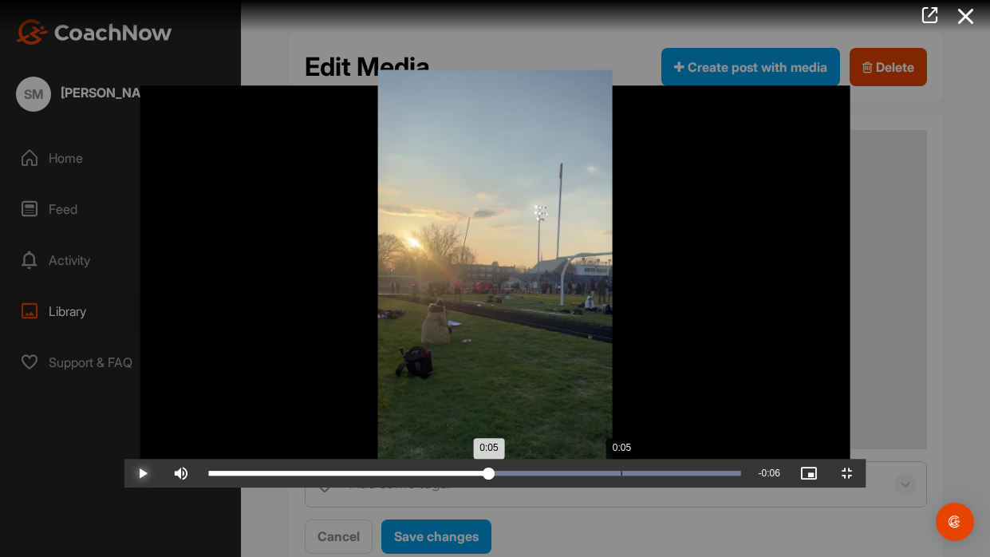
click at [124, 459] on button "Play" at bounding box center [143, 473] width 38 height 29
click at [538, 460] on div "Loaded : 100.00% 0:06 0:08" at bounding box center [474, 473] width 548 height 29
click at [124, 459] on button "Pause" at bounding box center [143, 473] width 38 height 29
click at [124, 459] on button "Play" at bounding box center [143, 473] width 38 height 29
click at [588, 460] on div "Loaded : 100.00% 0:07 0:08" at bounding box center [474, 473] width 532 height 5
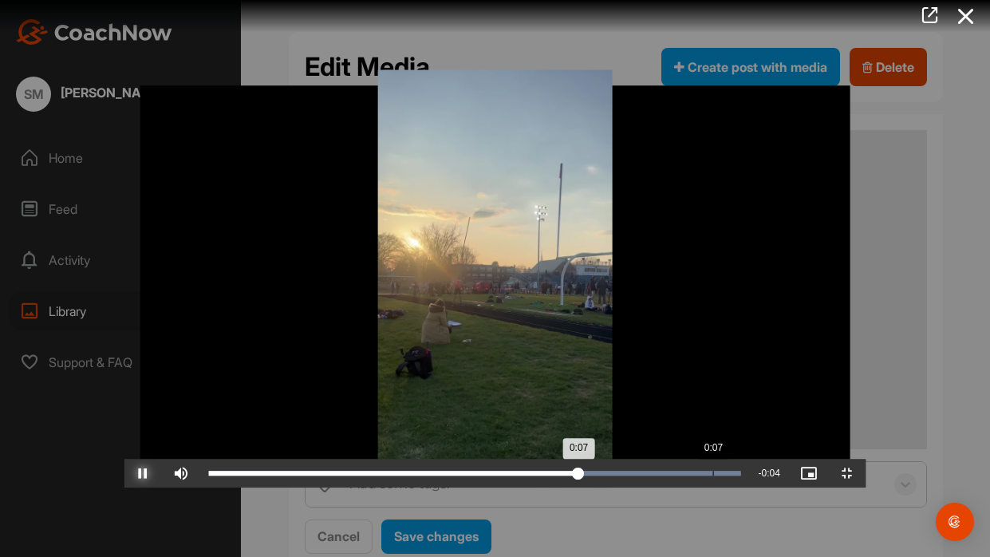
click at [124, 459] on button "Pause" at bounding box center [143, 473] width 38 height 29
click at [124, 459] on button "Play" at bounding box center [143, 473] width 38 height 29
click at [124, 459] on button "Pause" at bounding box center [143, 473] width 38 height 29
click at [574, 460] on div "Loaded : 100.00% 0:07 0:08" at bounding box center [474, 473] width 532 height 5
click at [124, 459] on button "Play" at bounding box center [143, 473] width 38 height 29
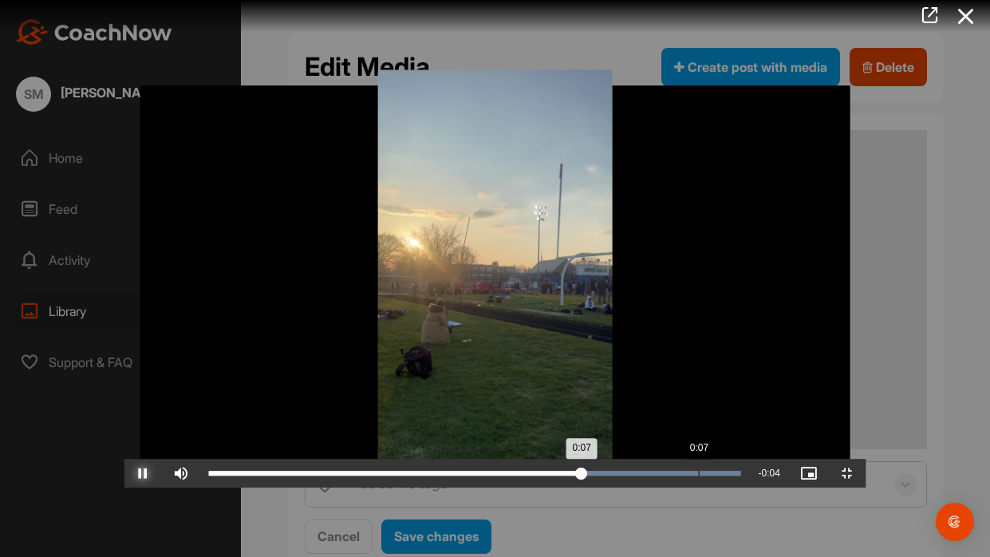
click at [124, 459] on button "Pause" at bounding box center [143, 473] width 38 height 29
click at [124, 459] on button "Play" at bounding box center [143, 473] width 38 height 29
click at [124, 459] on button "Pause" at bounding box center [143, 473] width 38 height 29
click at [124, 459] on button "Play" at bounding box center [143, 473] width 38 height 29
click at [124, 459] on button "Pause" at bounding box center [143, 473] width 38 height 29
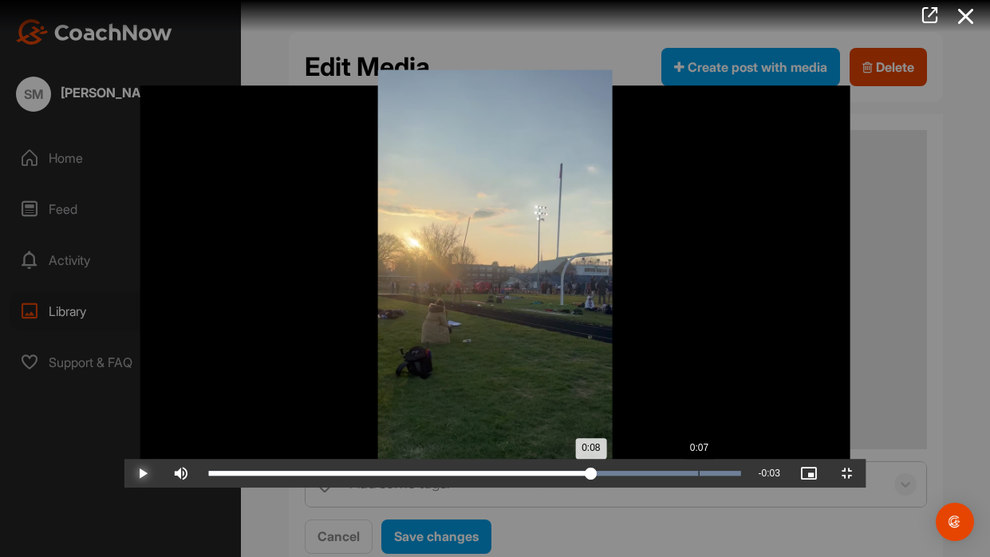
click at [124, 459] on button "Play" at bounding box center [143, 473] width 38 height 29
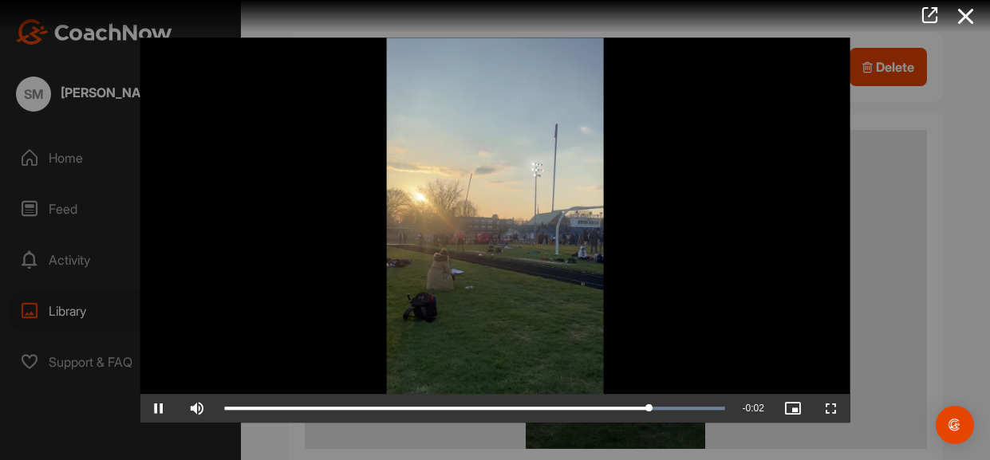
click at [41, 220] on div at bounding box center [495, 230] width 990 height 460
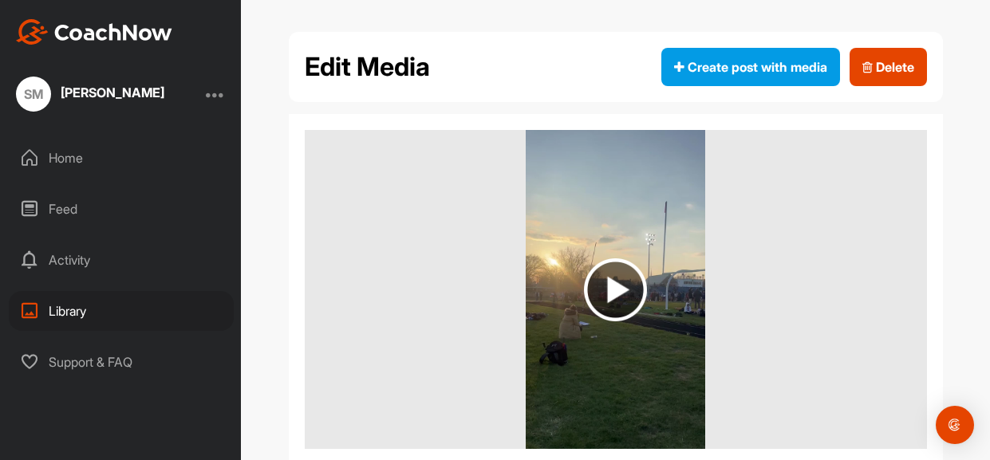
click at [82, 321] on div "Library" at bounding box center [121, 311] width 225 height 40
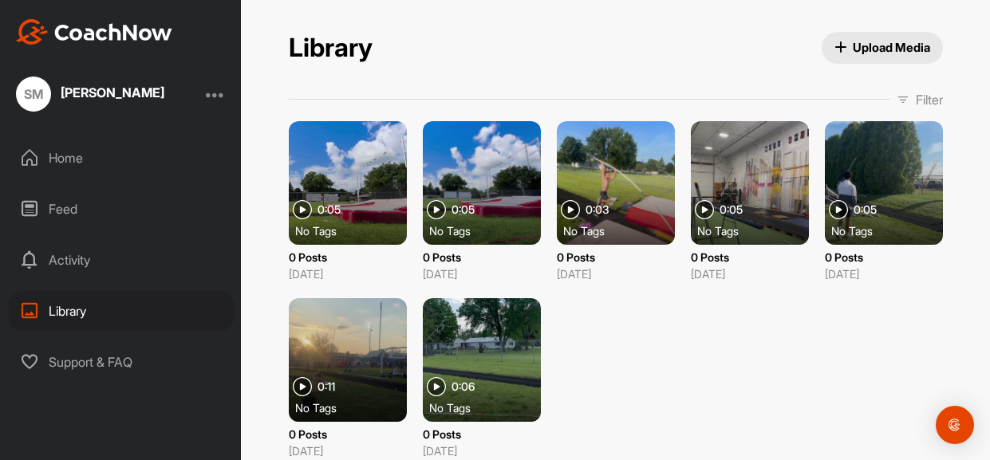
click at [907, 223] on div "No Tags" at bounding box center [890, 231] width 118 height 16
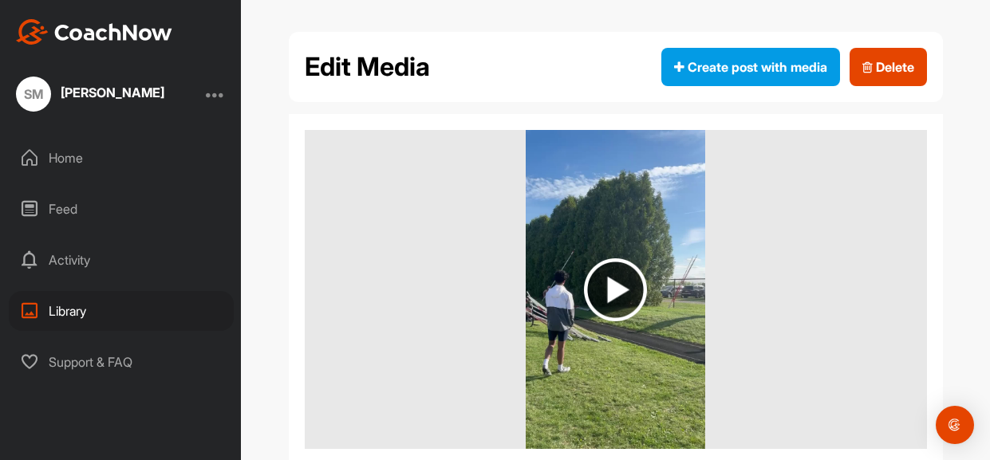
click at [613, 285] on img at bounding box center [615, 289] width 63 height 63
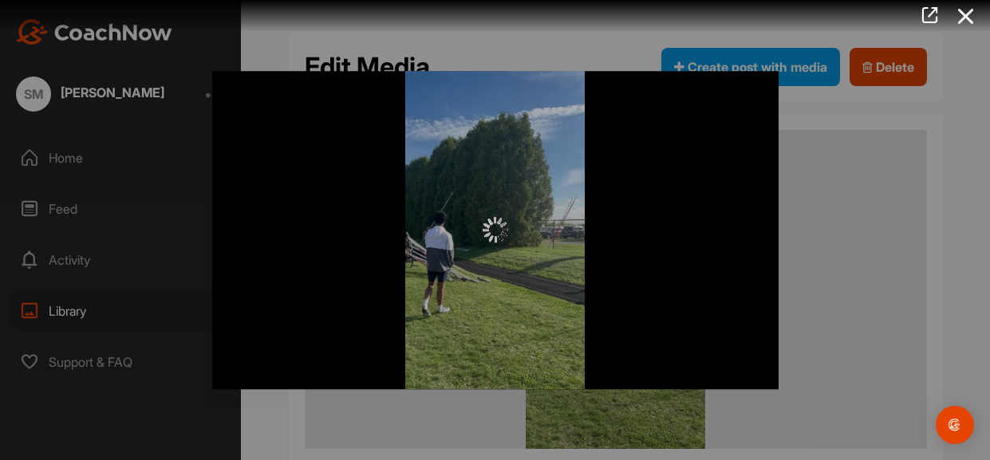
click at [613, 285] on div at bounding box center [495, 230] width 566 height 318
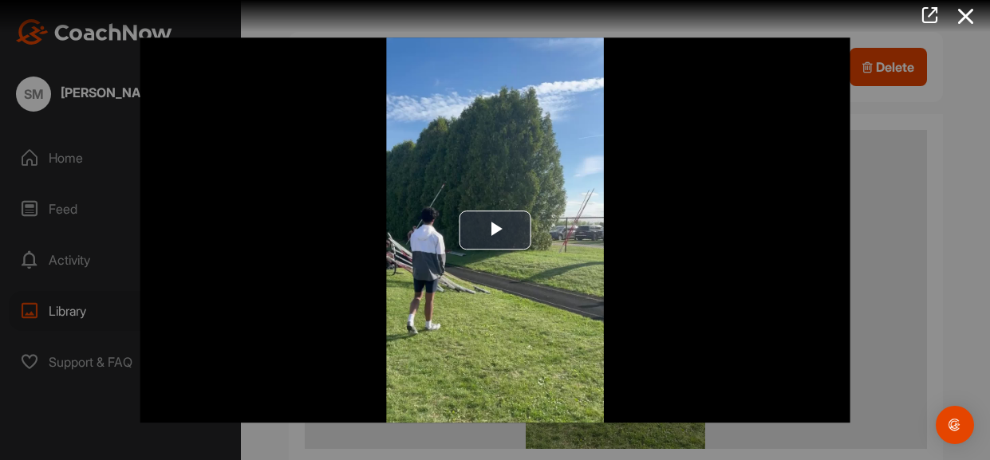
click at [613, 285] on img "Video Player" at bounding box center [495, 230] width 711 height 386
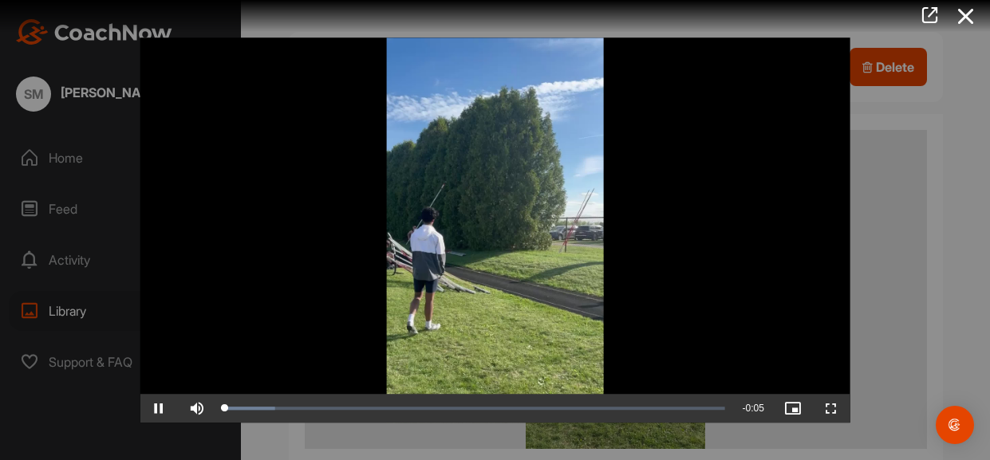
click at [613, 285] on video "Video Player" at bounding box center [495, 230] width 711 height 386
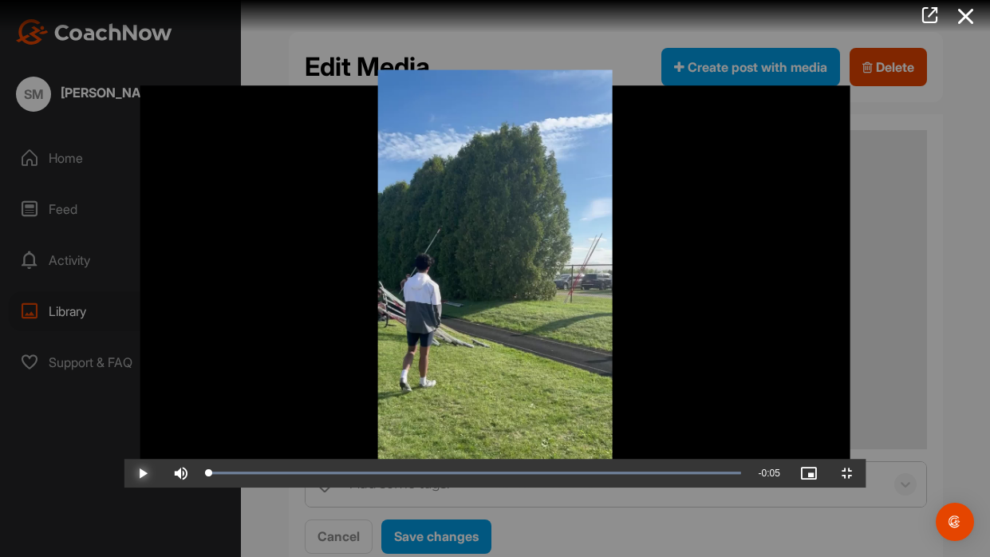
click at [124, 460] on span "Video Player" at bounding box center [143, 473] width 38 height 0
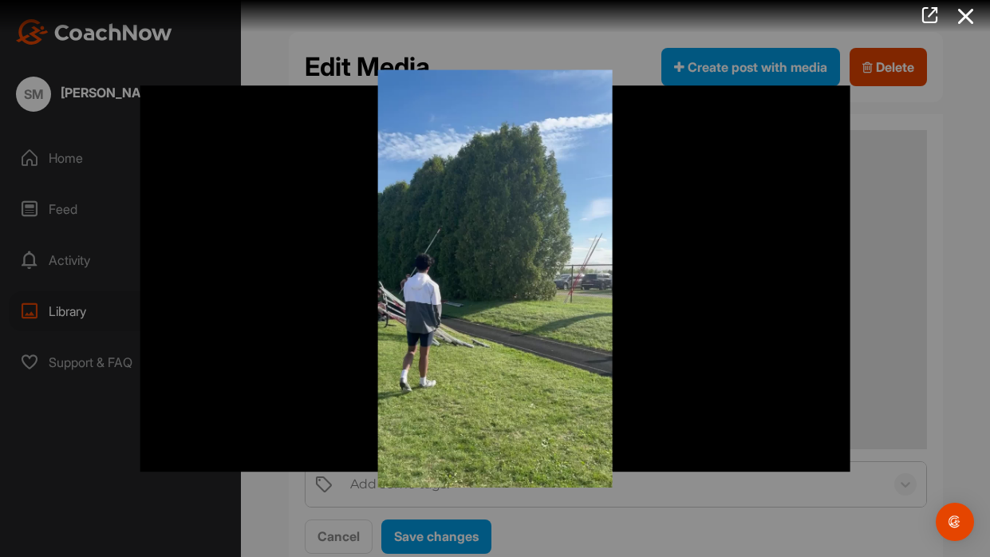
click at [259, 460] on video "Video Player" at bounding box center [495, 278] width 743 height 418
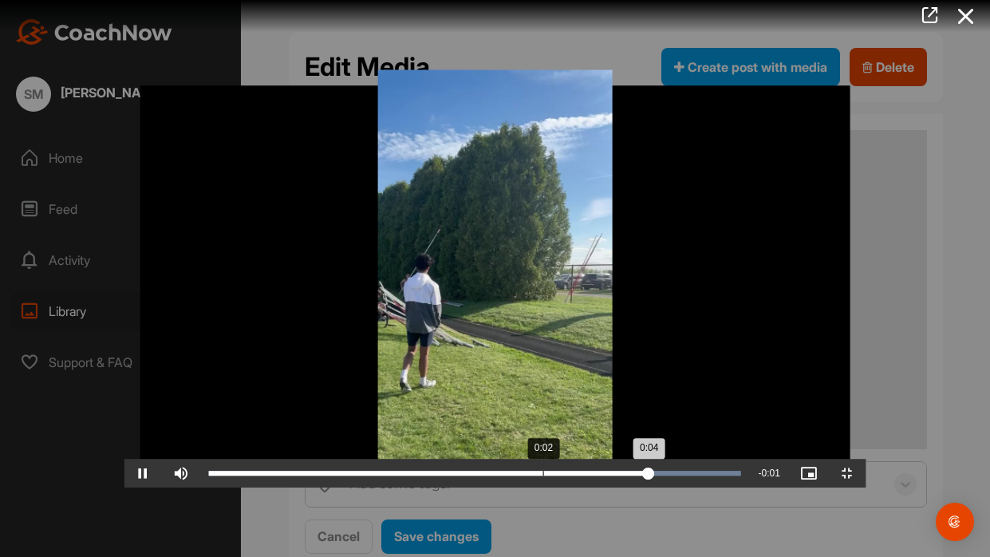
click at [419, 460] on div "Loaded : 100.00% 0:02 0:04" at bounding box center [474, 473] width 532 height 5
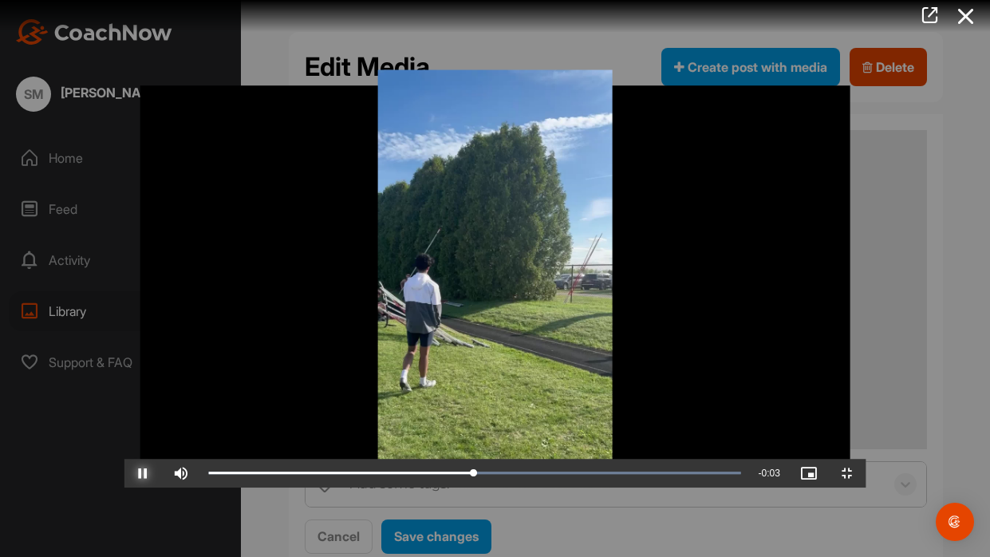
click at [124, 460] on span "Video Player" at bounding box center [143, 473] width 38 height 0
click at [124, 459] on button "Play" at bounding box center [143, 473] width 38 height 29
click at [124, 459] on button "Pause" at bounding box center [143, 473] width 38 height 29
click at [124, 459] on button "Play" at bounding box center [143, 473] width 38 height 29
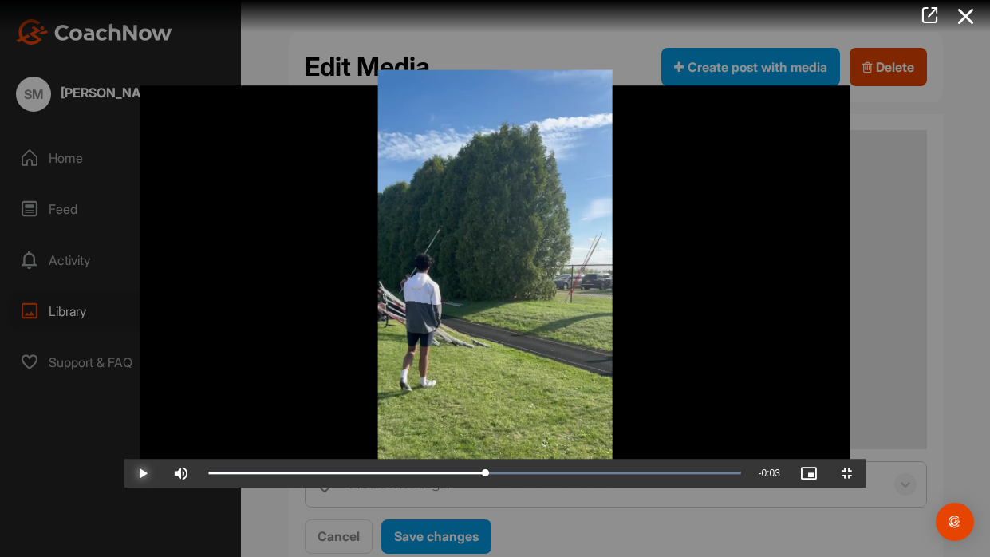
click at [124, 459] on button "Play" at bounding box center [143, 473] width 38 height 29
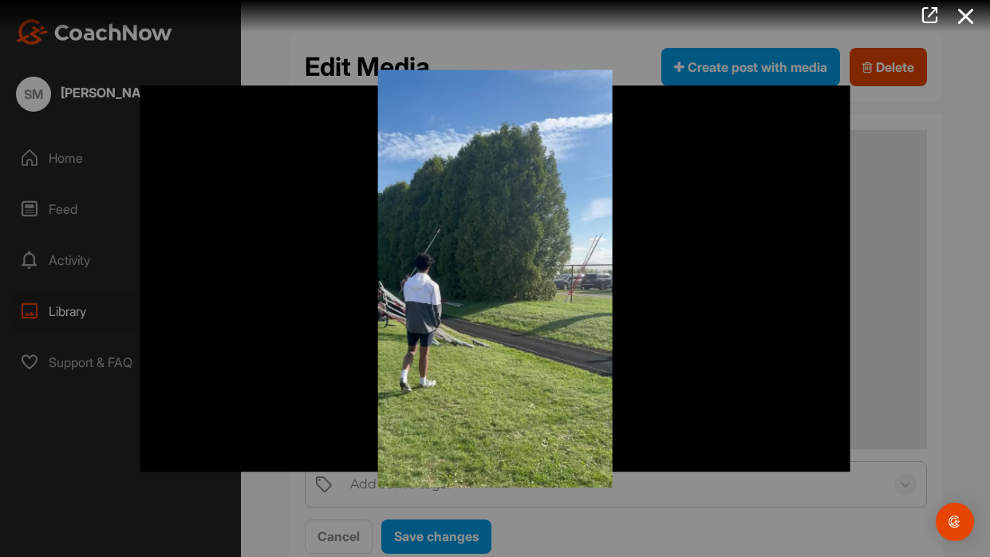
click at [124, 459] on button "Pause" at bounding box center [143, 473] width 38 height 29
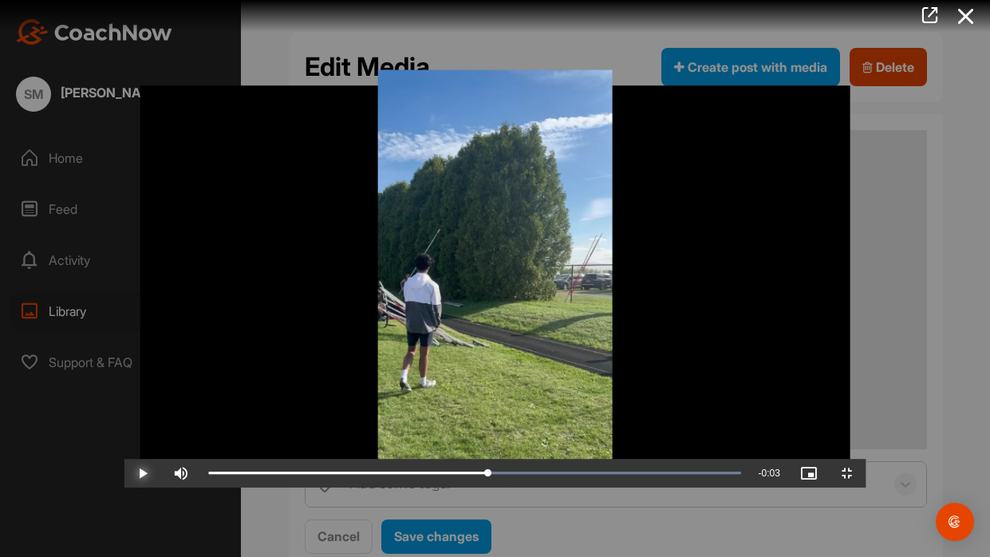
click at [124, 459] on button "Play" at bounding box center [143, 473] width 38 height 29
click at [124, 459] on button "Pause" at bounding box center [143, 473] width 38 height 29
click at [124, 459] on button "Play" at bounding box center [143, 473] width 38 height 29
click at [124, 459] on button "Pause" at bounding box center [143, 473] width 38 height 29
click at [124, 459] on button "Play" at bounding box center [143, 473] width 38 height 29
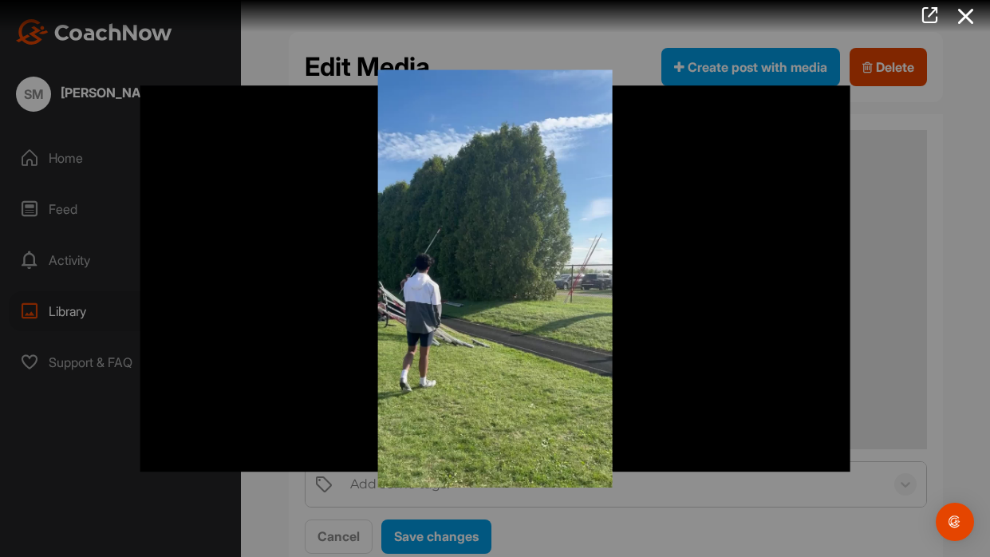
click at [124, 459] on button "Pause" at bounding box center [143, 473] width 38 height 29
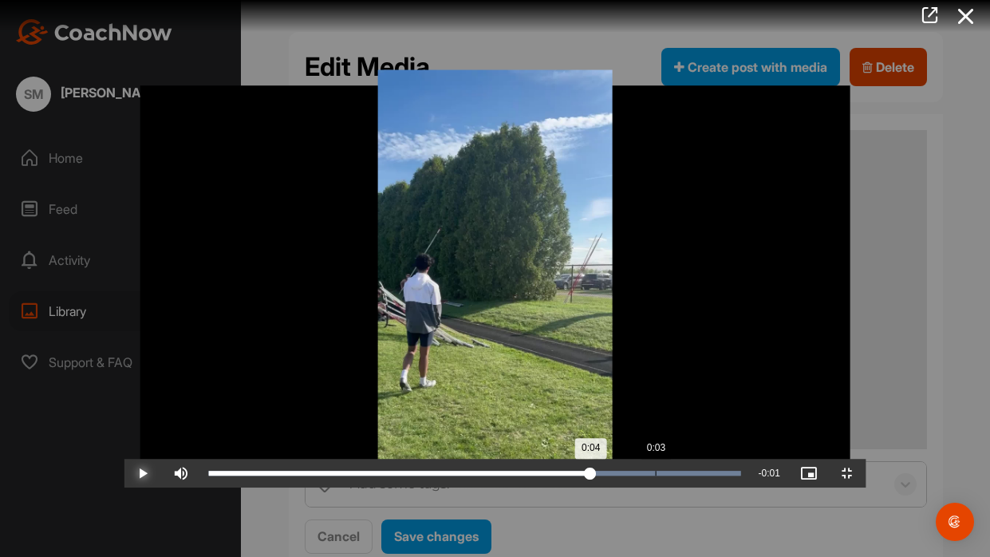
click at [531, 460] on div "Loaded : 100.00% 0:03 0:04" at bounding box center [474, 473] width 548 height 29
click at [124, 459] on button "Play" at bounding box center [143, 473] width 38 height 29
click at [124, 459] on button "Pause" at bounding box center [143, 473] width 38 height 29
click at [124, 459] on button "Play" at bounding box center [143, 473] width 38 height 29
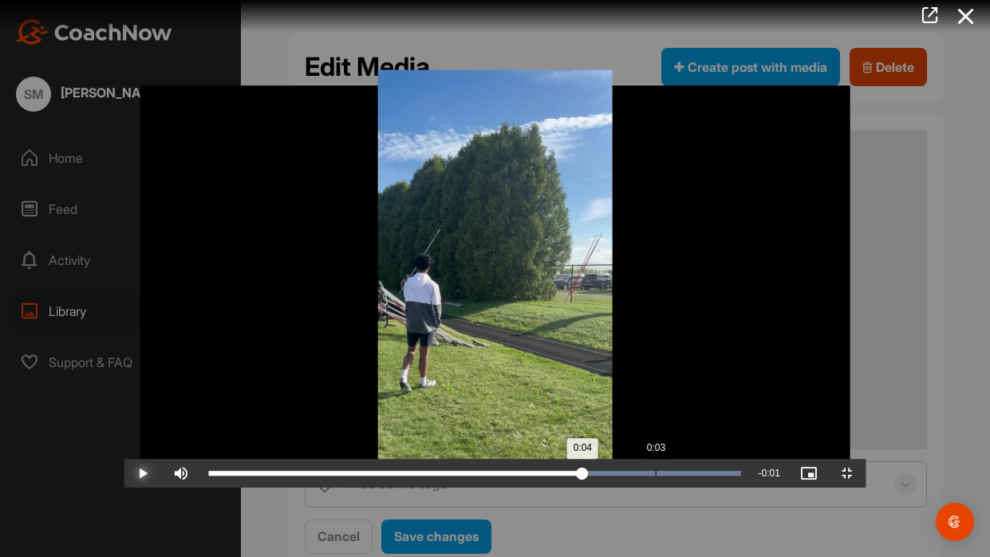
click at [124, 459] on button "Play" at bounding box center [143, 473] width 38 height 29
click at [124, 459] on button "Pause" at bounding box center [143, 473] width 38 height 29
click at [124, 459] on button "Play" at bounding box center [143, 473] width 38 height 29
click at [124, 459] on button "Pause" at bounding box center [143, 473] width 38 height 29
click at [593, 460] on div "Loaded : 100.00% 0:03 0:04" at bounding box center [474, 473] width 548 height 29
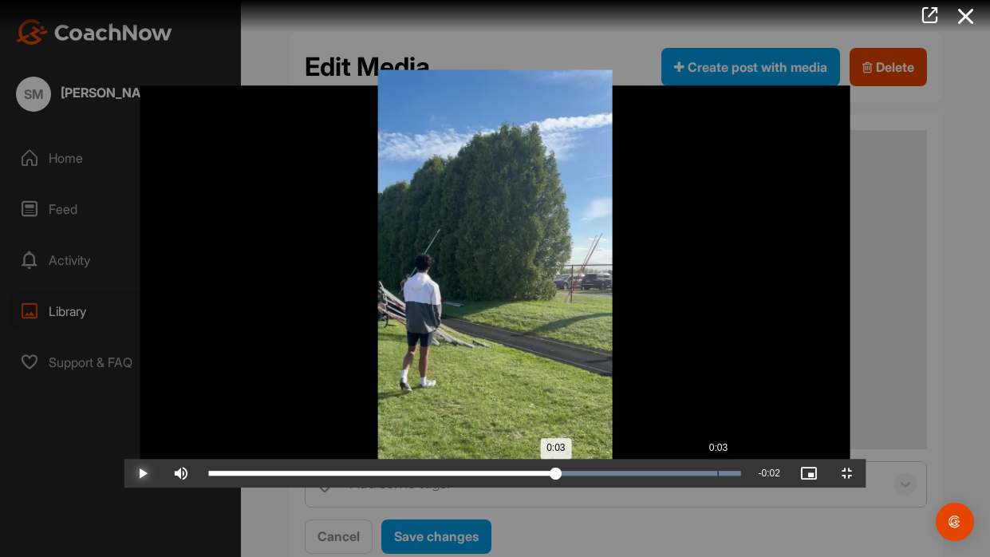
click at [124, 459] on button "Play" at bounding box center [143, 473] width 38 height 29
click at [124, 459] on button "Pause" at bounding box center [143, 473] width 38 height 29
click at [581, 460] on div "Loaded : 100.00% 0:03 0:04" at bounding box center [474, 473] width 548 height 29
click at [124, 459] on button "Play" at bounding box center [143, 473] width 38 height 29
click at [124, 459] on button "Pause" at bounding box center [143, 473] width 38 height 29
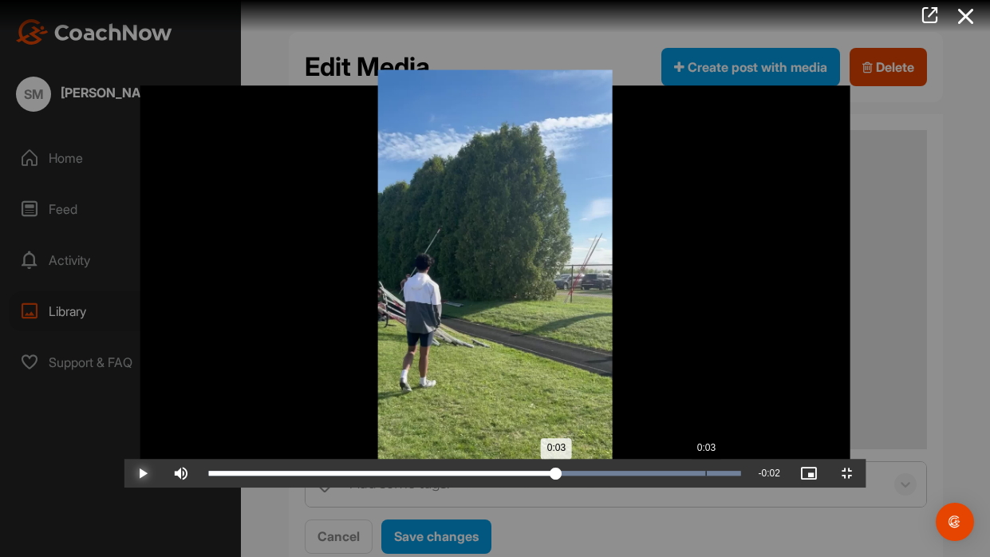
click at [124, 459] on button "Play" at bounding box center [143, 473] width 38 height 29
click at [124, 459] on button "Pause" at bounding box center [143, 473] width 38 height 29
click at [124, 459] on button "Play" at bounding box center [143, 473] width 38 height 29
click at [124, 459] on button "Pause" at bounding box center [143, 473] width 38 height 29
click at [124, 459] on button "Play" at bounding box center [143, 473] width 38 height 29
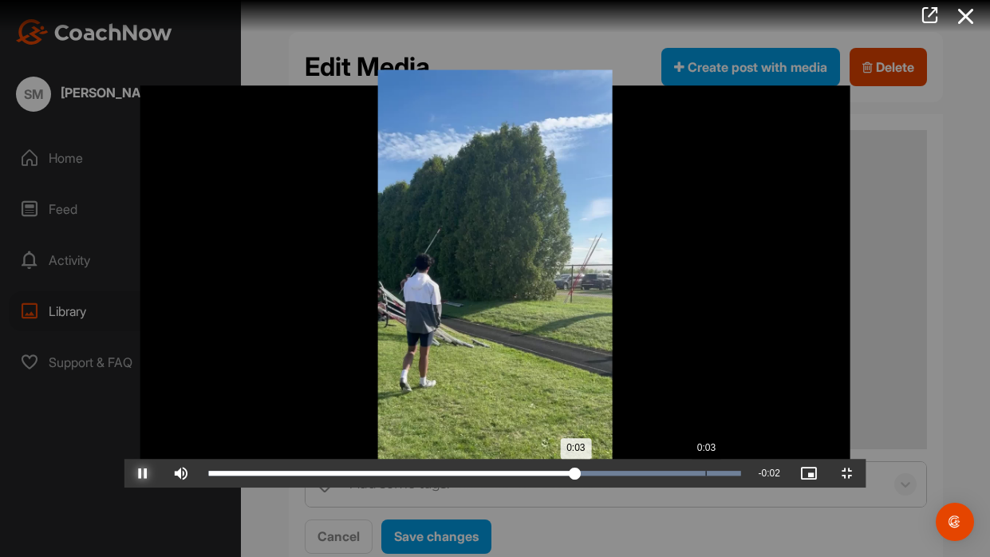
click at [124, 459] on button "Pause" at bounding box center [143, 473] width 38 height 29
click at [124, 459] on button "Play" at bounding box center [143, 473] width 38 height 29
click at [124, 459] on button "Pause" at bounding box center [143, 473] width 38 height 29
click at [124, 459] on button "Play" at bounding box center [143, 473] width 38 height 29
click at [124, 459] on button "Pause" at bounding box center [143, 473] width 38 height 29
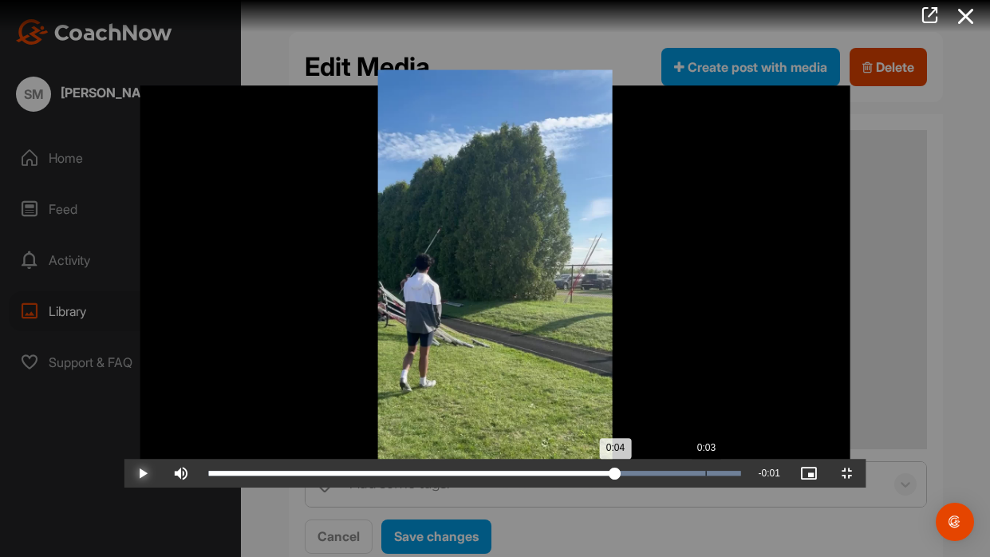
click at [124, 459] on button "Play" at bounding box center [143, 473] width 38 height 29
click at [124, 459] on button "Pause" at bounding box center [143, 473] width 38 height 29
click at [124, 459] on button "Play" at bounding box center [143, 473] width 38 height 29
click at [124, 459] on button "Pause" at bounding box center [143, 473] width 38 height 29
click at [610, 460] on div "Loaded : 100.00% 0:03 0:04" at bounding box center [474, 473] width 548 height 29
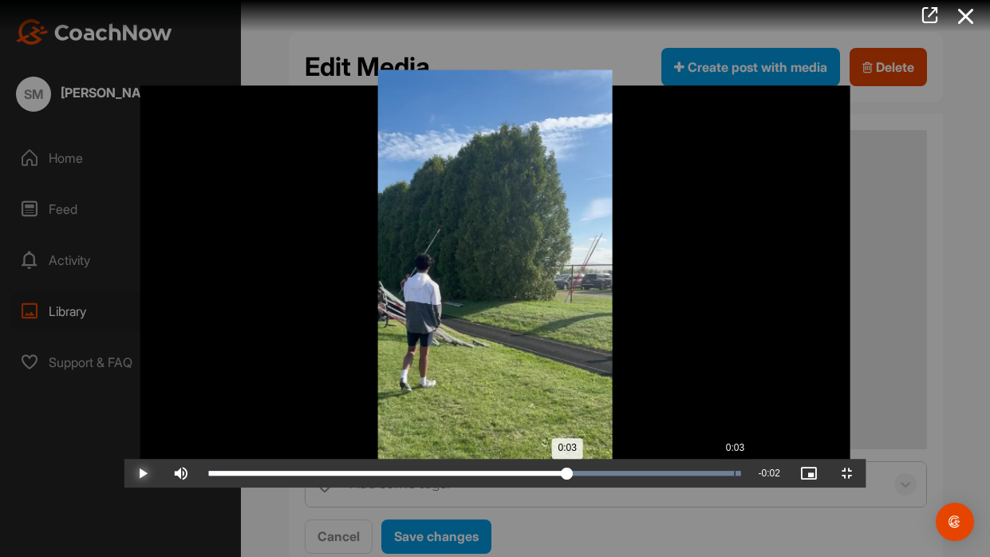
click at [124, 459] on button "Play" at bounding box center [143, 473] width 38 height 29
click at [124, 459] on button "Pause" at bounding box center [143, 473] width 38 height 29
click at [626, 460] on div "Loaded : 100.00% 0:03 0:04" at bounding box center [474, 473] width 548 height 29
click at [124, 459] on button "Play" at bounding box center [143, 473] width 38 height 29
click at [124, 459] on button "Pause" at bounding box center [143, 473] width 38 height 29
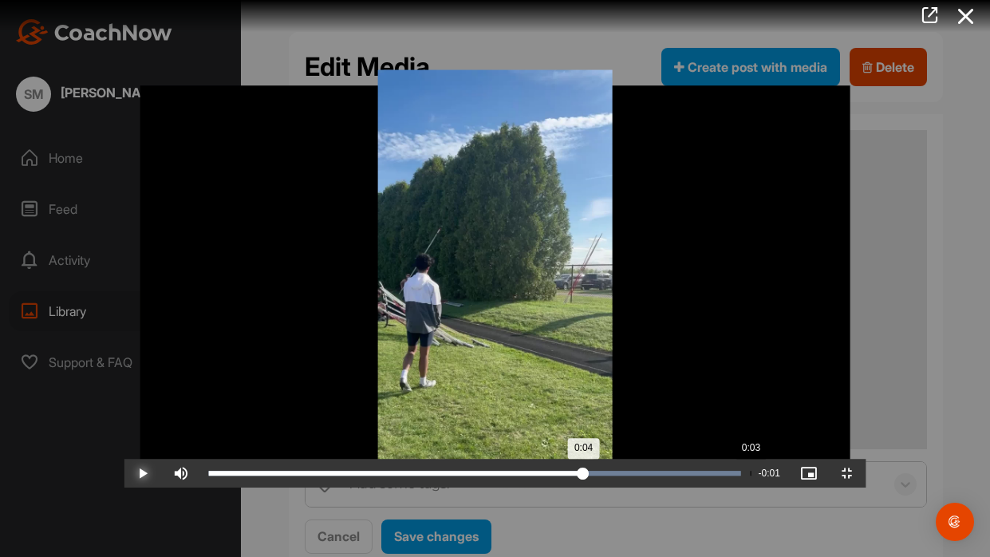
click at [124, 459] on button "Play" at bounding box center [143, 473] width 38 height 29
click at [124, 459] on button "Pause" at bounding box center [143, 473] width 38 height 29
click at [124, 459] on button "Play" at bounding box center [143, 473] width 38 height 29
click at [124, 459] on button "Pause" at bounding box center [143, 473] width 38 height 29
click at [124, 459] on button "Play" at bounding box center [143, 473] width 38 height 29
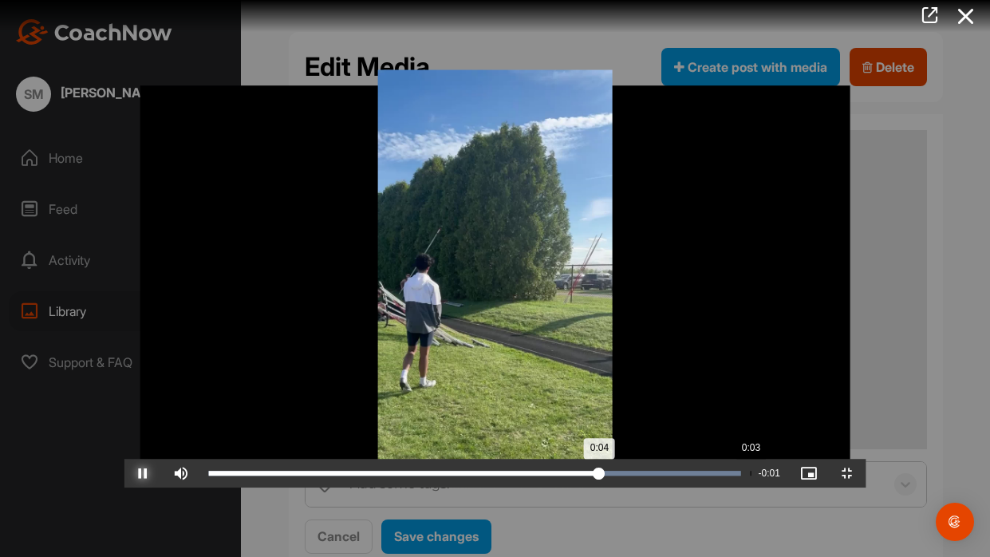
click at [124, 459] on button "Pause" at bounding box center [143, 473] width 38 height 29
click at [124, 459] on button "Play" at bounding box center [143, 473] width 38 height 29
click at [124, 459] on button "Pause" at bounding box center [143, 473] width 38 height 29
click at [124, 459] on button "Play" at bounding box center [143, 473] width 38 height 29
click at [124, 459] on button "Pause" at bounding box center [143, 473] width 38 height 29
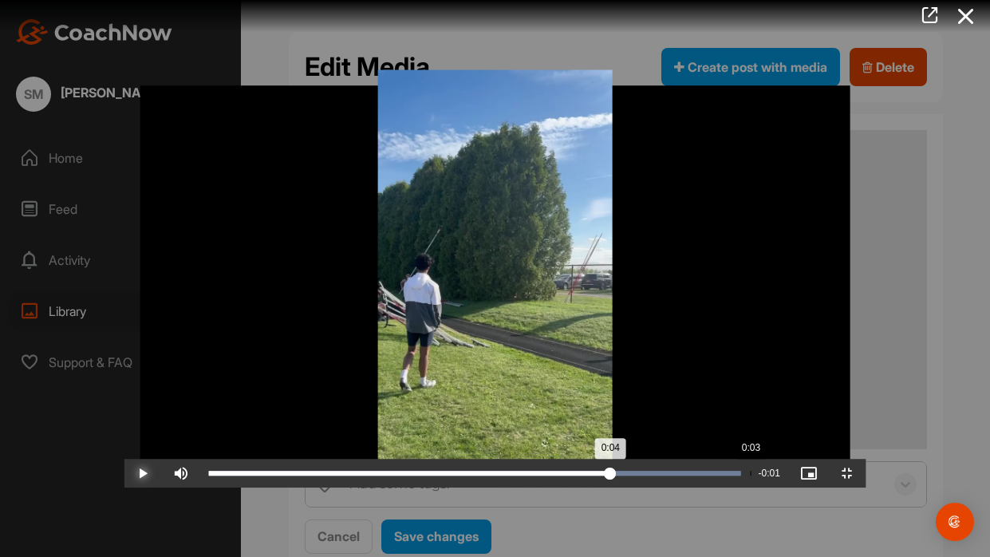
click at [124, 459] on button "Play" at bounding box center [143, 473] width 38 height 29
click at [124, 459] on button "Pause" at bounding box center [143, 473] width 38 height 29
click at [124, 459] on button "Play" at bounding box center [143, 473] width 38 height 29
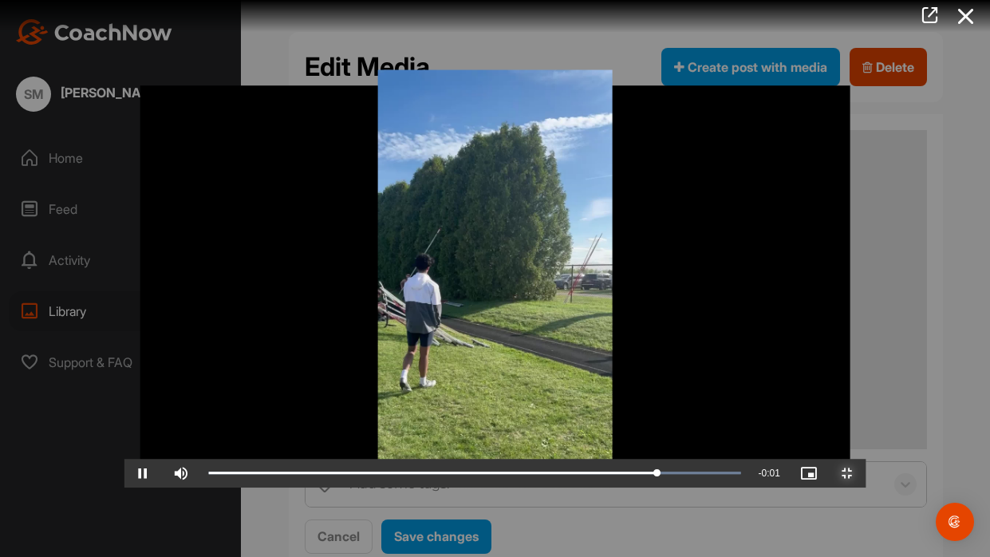
click at [866, 460] on span "Video Player" at bounding box center [847, 473] width 38 height 0
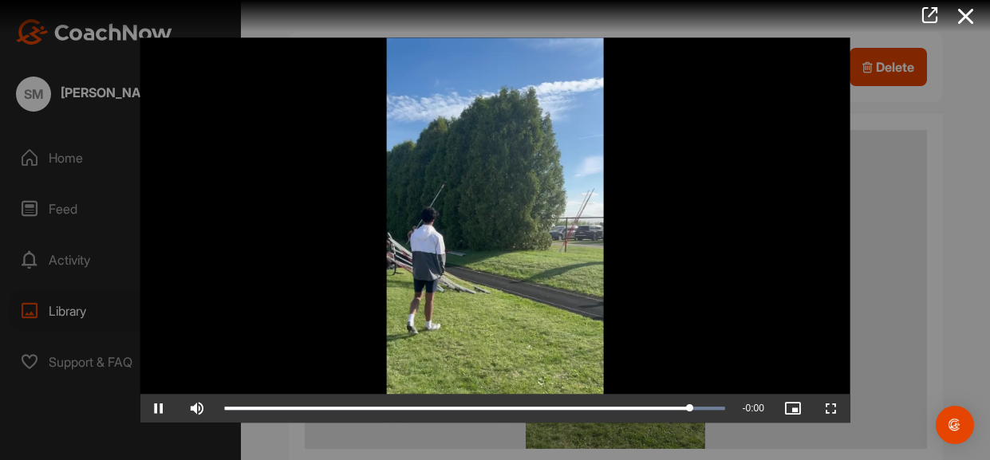
click at [865, 236] on div "Video Player is loading. Play Video Pause Skip Backward Skip Forward Mute Curre…" at bounding box center [495, 231] width 743 height 418
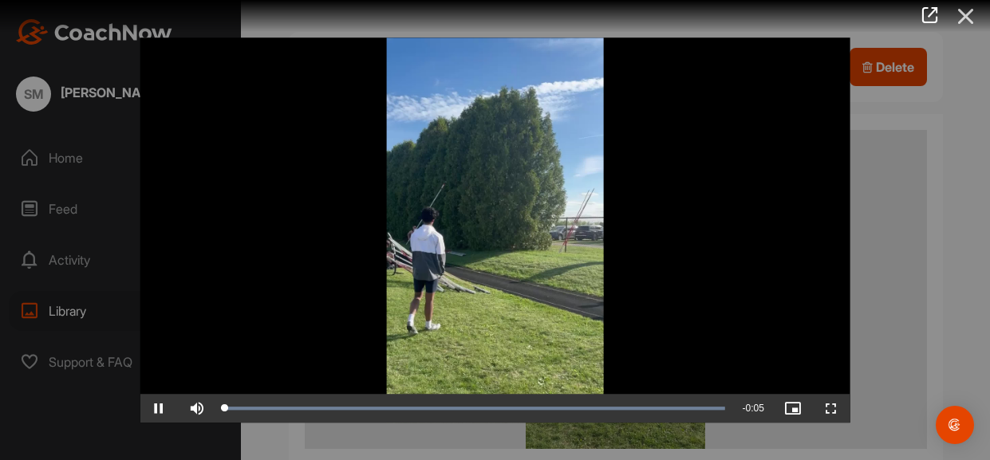
click at [973, 17] on icon at bounding box center [966, 17] width 37 height 30
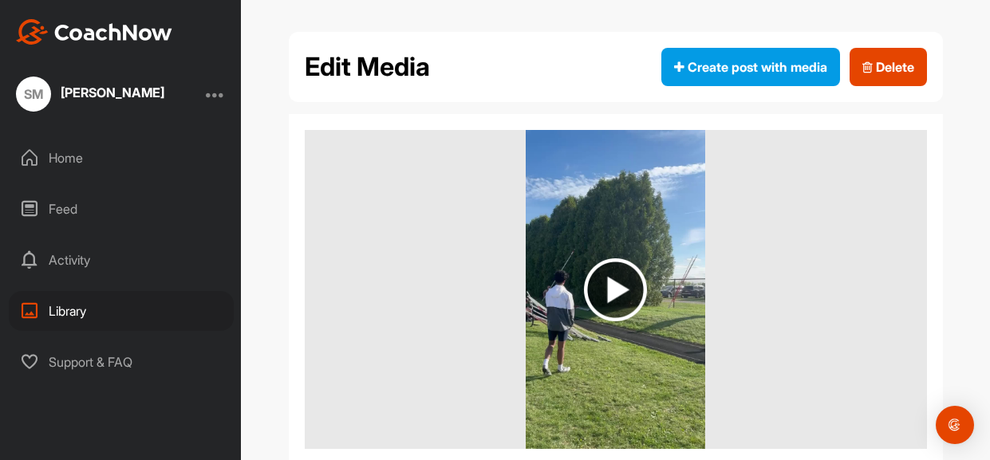
click at [77, 320] on div "Library" at bounding box center [121, 311] width 225 height 40
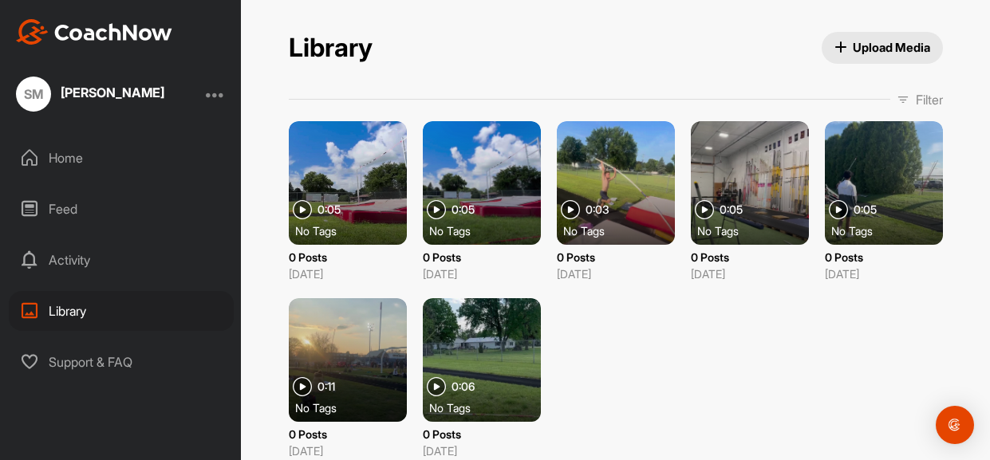
click at [446, 193] on div at bounding box center [482, 183] width 118 height 124
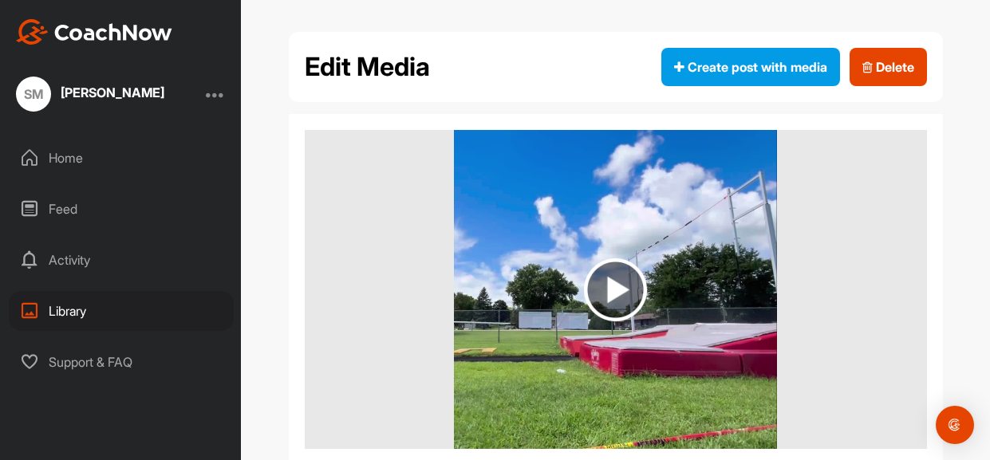
click at [594, 261] on img at bounding box center [615, 289] width 63 height 63
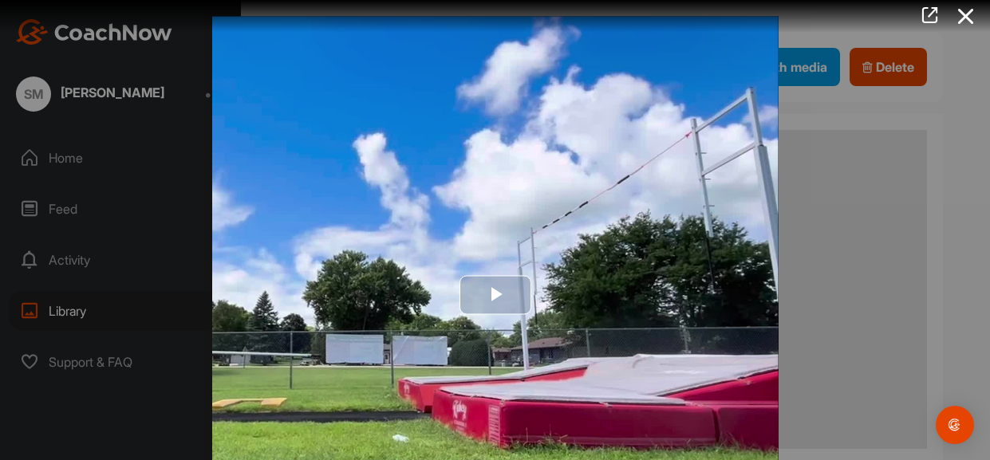
click at [522, 252] on img "Video Player" at bounding box center [495, 295] width 566 height 558
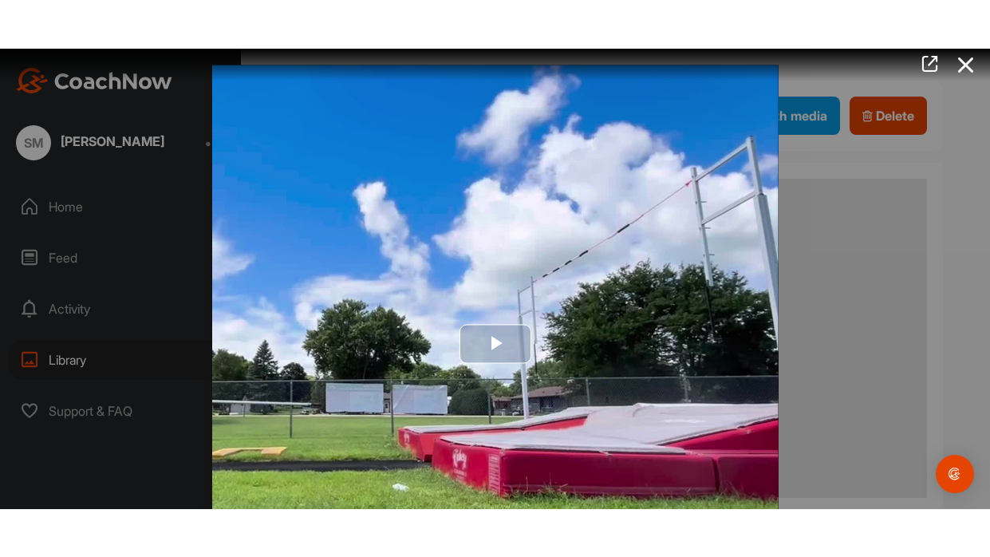
scroll to position [15, 0]
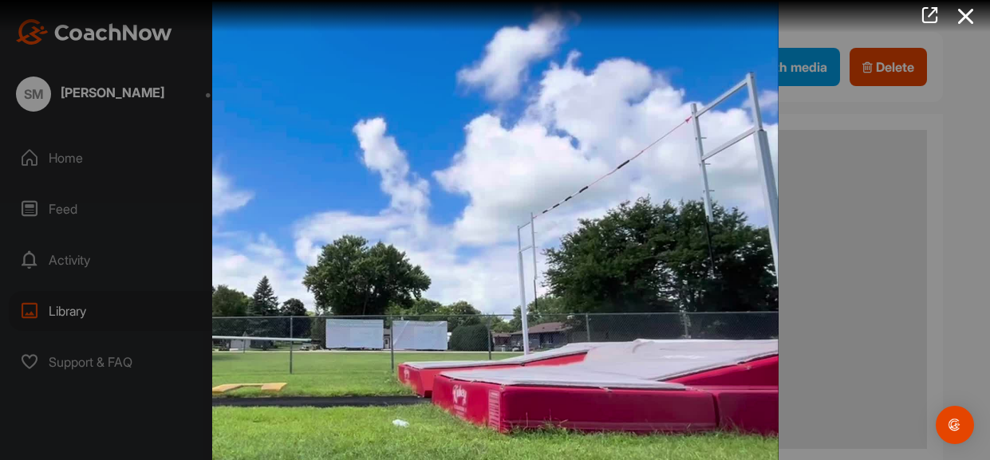
click at [522, 252] on video "Video Player" at bounding box center [495, 280] width 566 height 558
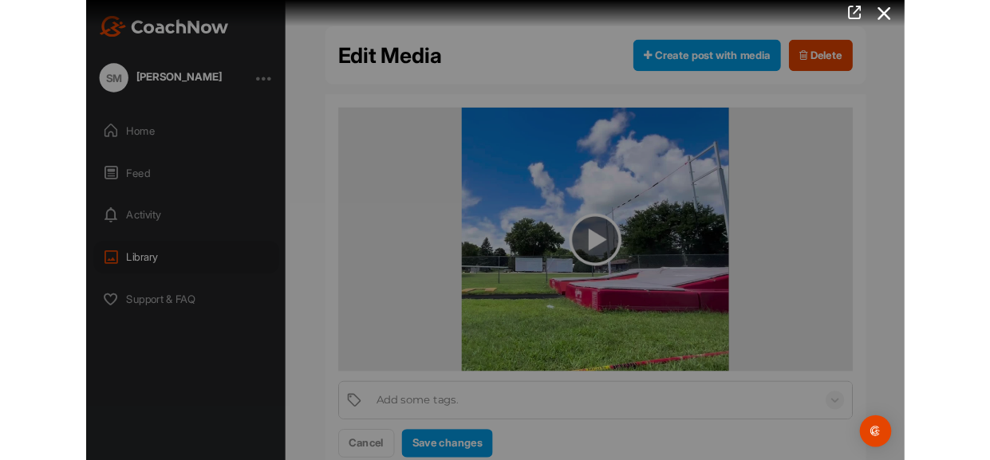
scroll to position [0, 0]
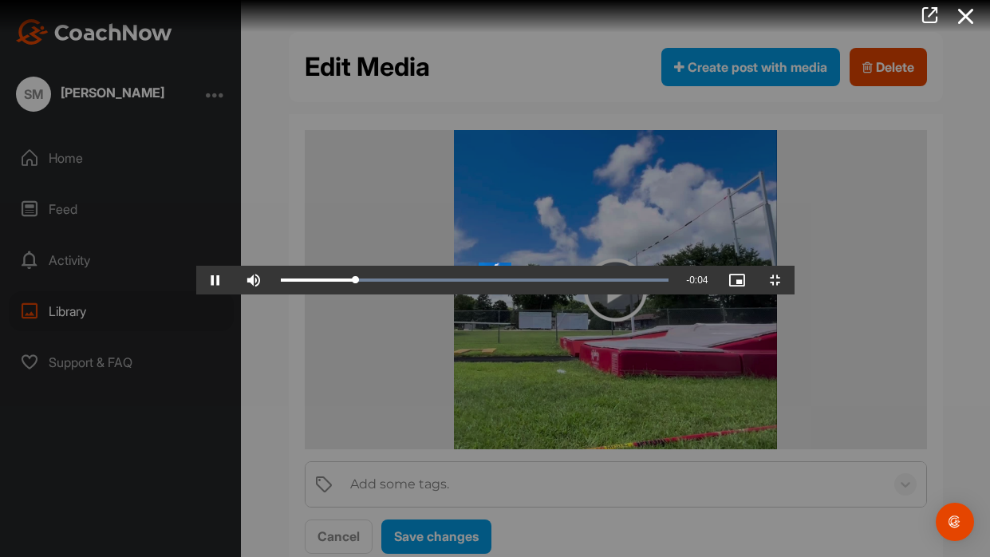
click at [522, 294] on video "Video Player" at bounding box center [495, 278] width 598 height 32
click at [562, 266] on video "Video Player" at bounding box center [495, 278] width 598 height 32
click at [196, 280] on span "Video Player" at bounding box center [215, 280] width 38 height 0
click at [196, 266] on button "Play" at bounding box center [215, 280] width 38 height 29
click at [196, 266] on button "Pause" at bounding box center [215, 280] width 38 height 29
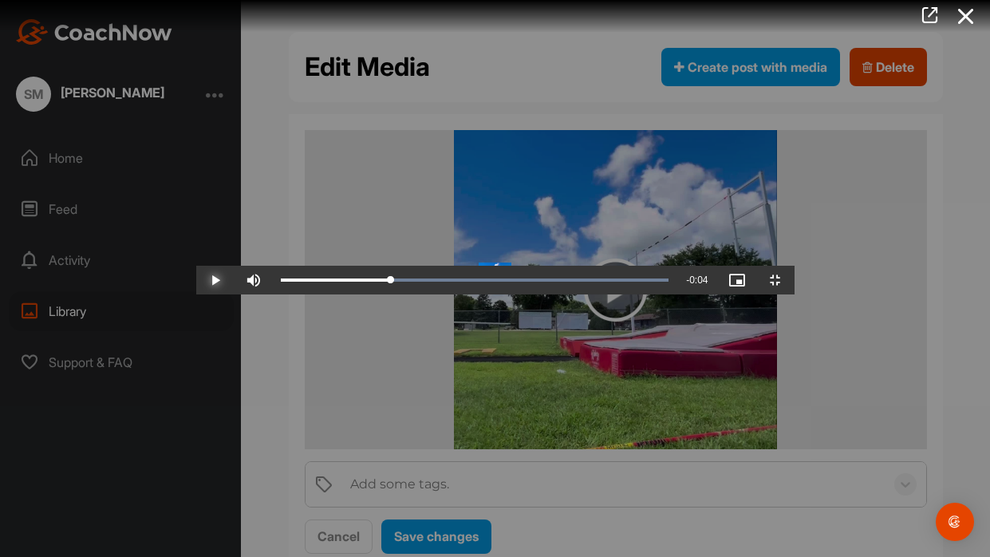
click at [196, 266] on button "Play" at bounding box center [215, 280] width 38 height 29
click at [196, 266] on button "Pause" at bounding box center [215, 280] width 38 height 29
click at [196, 266] on button "Play" at bounding box center [215, 280] width 38 height 29
click at [196, 266] on button "Pause" at bounding box center [215, 280] width 38 height 29
click at [196, 266] on button "Play" at bounding box center [215, 280] width 38 height 29
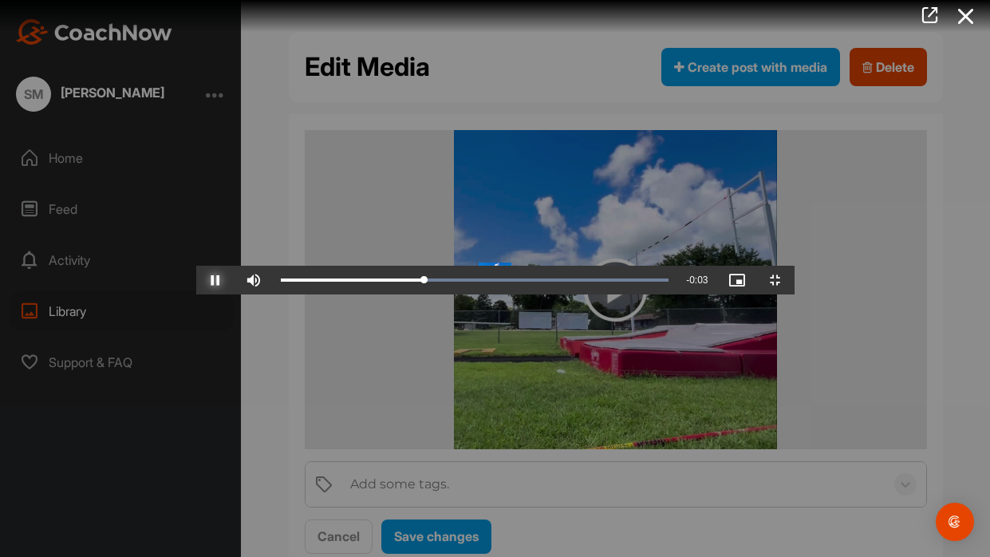
click at [196, 266] on button "Pause" at bounding box center [215, 280] width 38 height 29
click at [196, 266] on button "Play" at bounding box center [215, 280] width 38 height 29
click at [196, 266] on button "Pause" at bounding box center [215, 280] width 38 height 29
click at [196, 266] on button "Play" at bounding box center [215, 280] width 38 height 29
click at [294, 282] on div "0:03" at bounding box center [413, 280] width 264 height 5
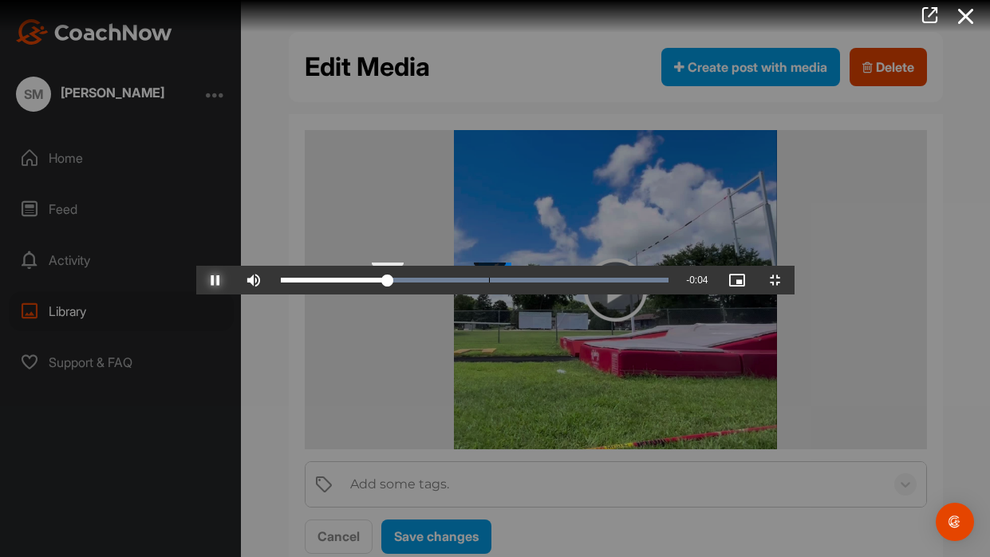
click at [196, 266] on button "Pause" at bounding box center [215, 280] width 38 height 29
click at [196, 266] on button "Play" at bounding box center [215, 280] width 38 height 29
click at [196, 266] on button "Pause" at bounding box center [215, 280] width 38 height 29
click at [196, 266] on button "Play" at bounding box center [215, 280] width 38 height 29
click at [196, 266] on button "Pause" at bounding box center [215, 280] width 38 height 29
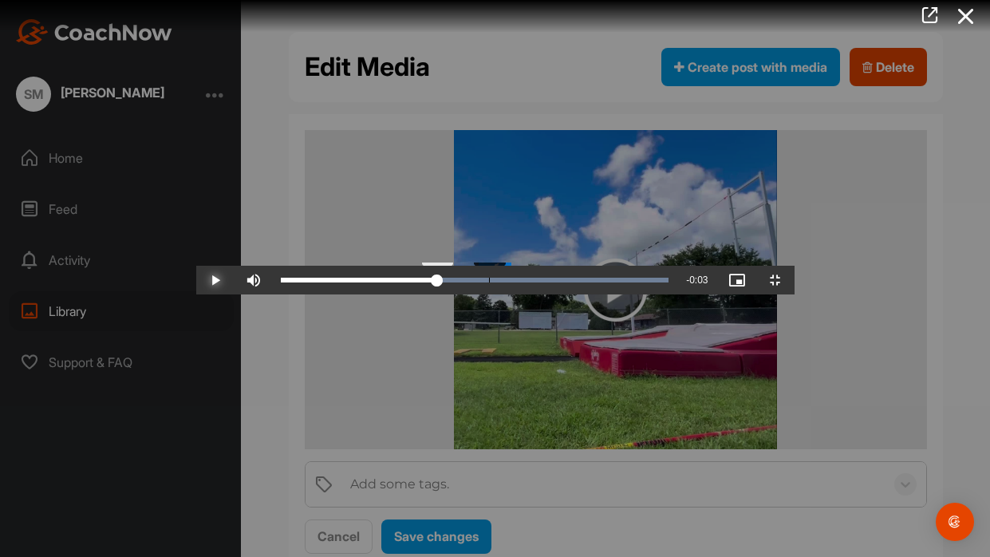
click at [196, 266] on button "Play" at bounding box center [215, 280] width 38 height 29
click at [196, 266] on button "Pause" at bounding box center [215, 280] width 38 height 29
click at [196, 266] on button "Play" at bounding box center [215, 280] width 38 height 29
click at [294, 282] on div "0:02" at bounding box center [381, 280] width 200 height 5
click at [196, 266] on button "Pause" at bounding box center [215, 280] width 38 height 29
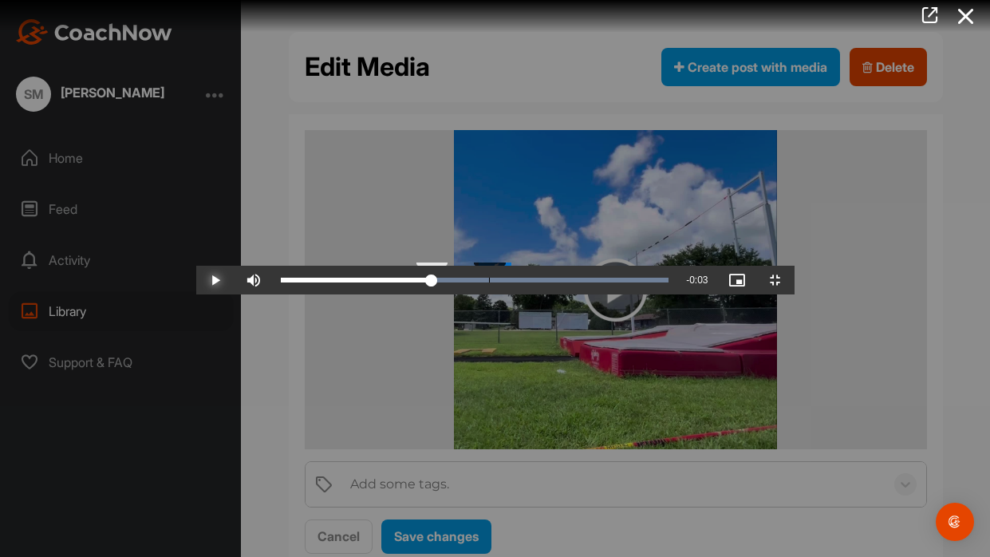
click at [196, 266] on button "Play" at bounding box center [215, 280] width 38 height 29
click at [294, 282] on div "0:02" at bounding box center [374, 280] width 187 height 5
click at [196, 266] on button "Pause" at bounding box center [215, 280] width 38 height 29
click at [196, 266] on button "Play" at bounding box center [215, 280] width 38 height 29
click at [196, 266] on button "Pause" at bounding box center [215, 280] width 38 height 29
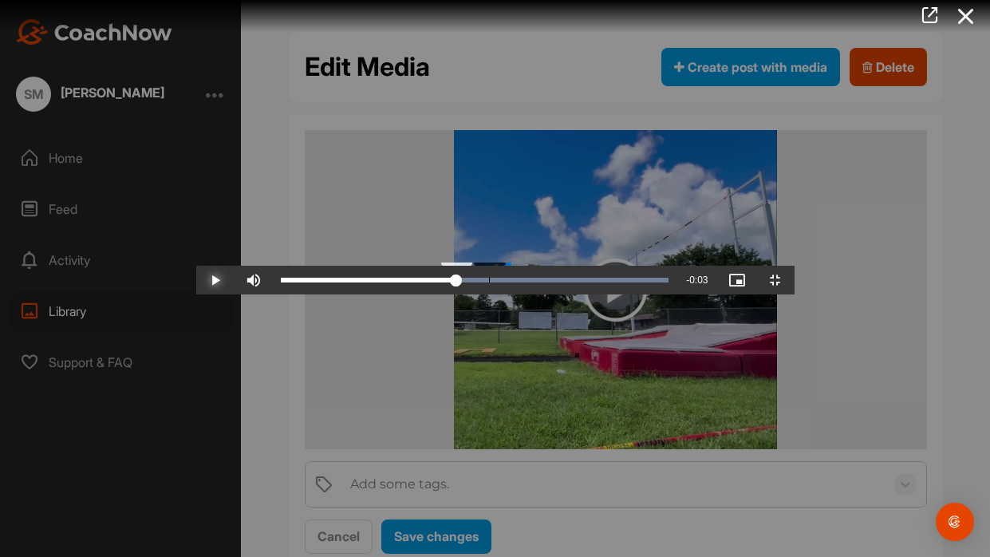
click at [196, 266] on button "Play" at bounding box center [215, 280] width 38 height 29
click at [294, 282] on div "0:03" at bounding box center [396, 280] width 231 height 5
click at [294, 282] on div "0:03" at bounding box center [384, 280] width 207 height 5
click at [294, 282] on div "0:02" at bounding box center [374, 280] width 187 height 5
click at [294, 282] on div "0:02" at bounding box center [380, 280] width 198 height 5
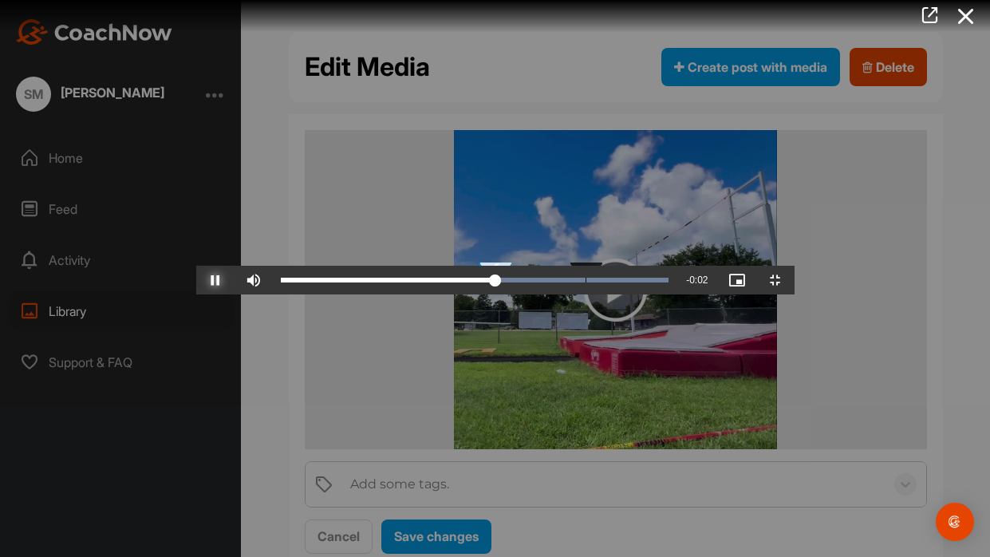
click at [389, 294] on div "Loaded : 100.00% 0:02 0:03" at bounding box center [475, 280] width 404 height 29
click at [196, 266] on button "Pause" at bounding box center [215, 280] width 38 height 29
click at [196, 266] on button "Play" at bounding box center [215, 280] width 38 height 29
click at [795, 280] on span "Video Player" at bounding box center [775, 280] width 38 height 0
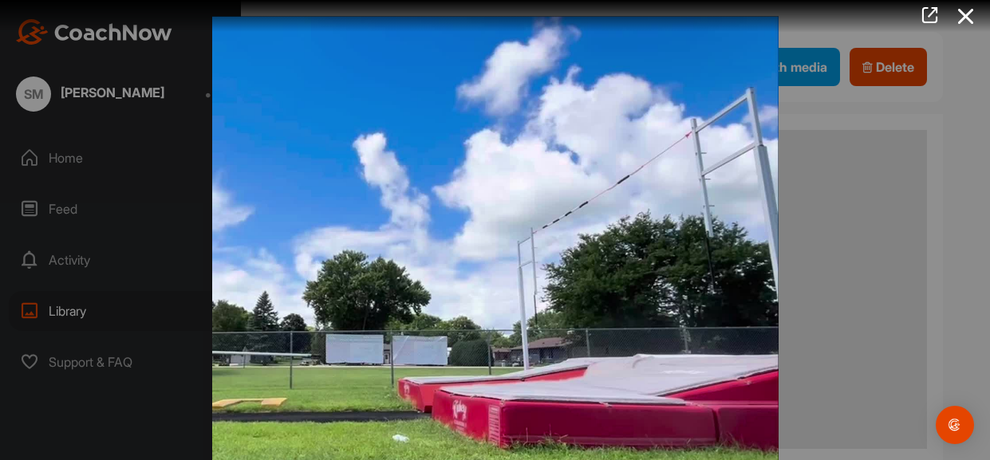
click at [142, 224] on div at bounding box center [495, 230] width 990 height 460
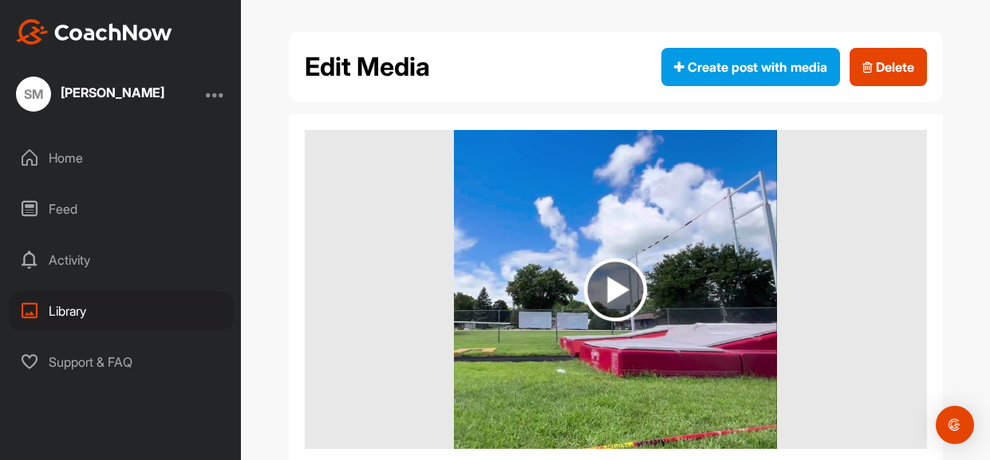
click at [128, 326] on div "Library" at bounding box center [121, 311] width 225 height 40
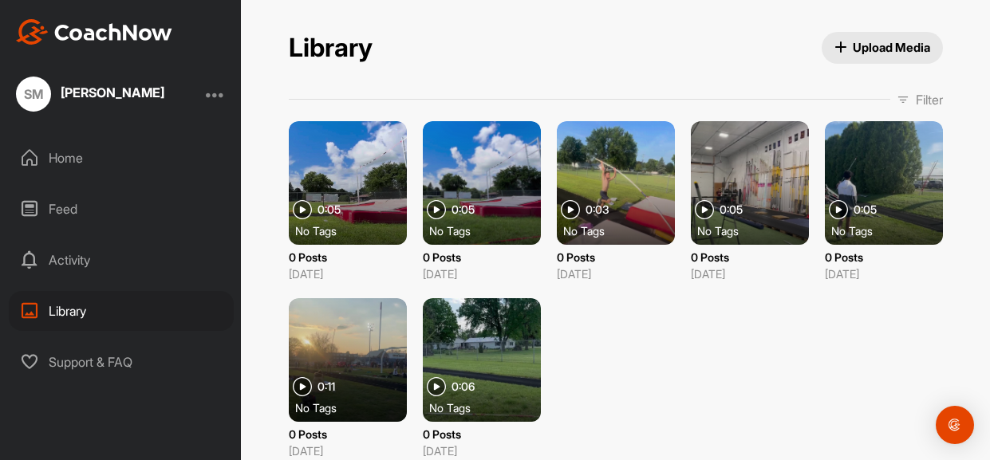
click at [361, 195] on div at bounding box center [348, 183] width 118 height 124
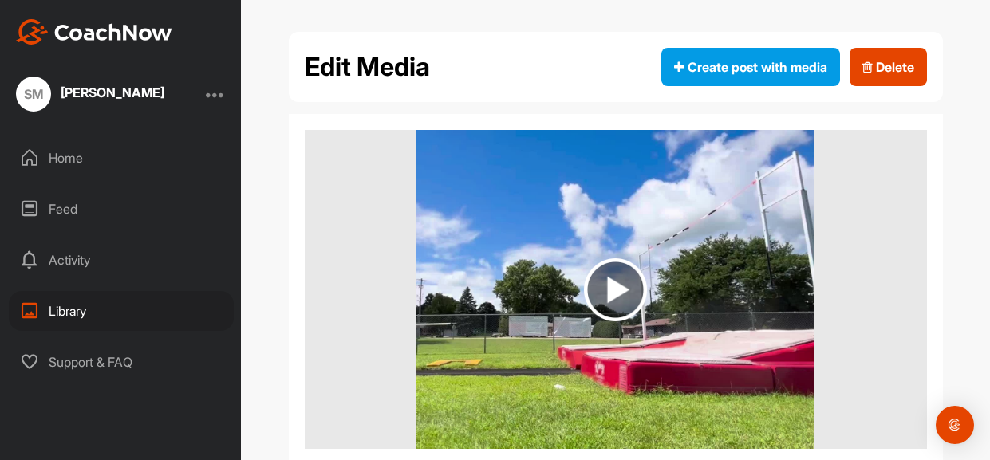
click at [596, 239] on img at bounding box center [614, 289] width 397 height 319
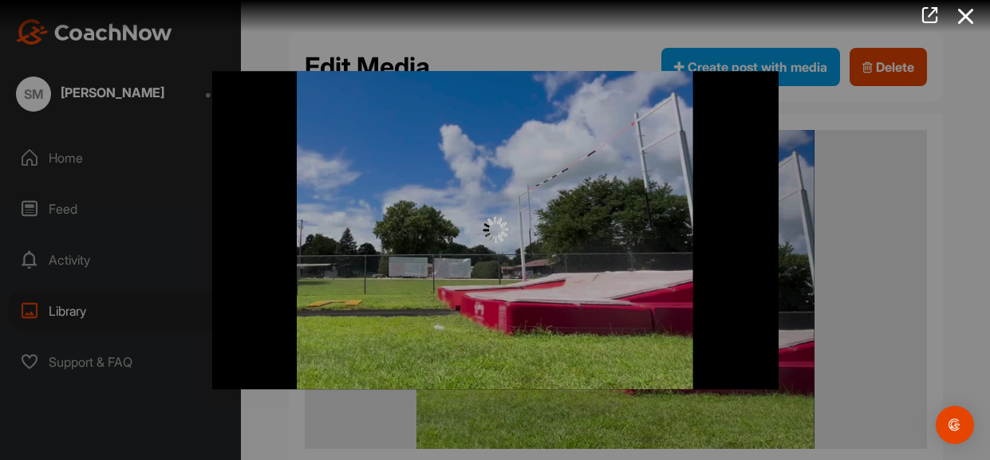
click at [596, 239] on div at bounding box center [495, 231] width 566 height 26
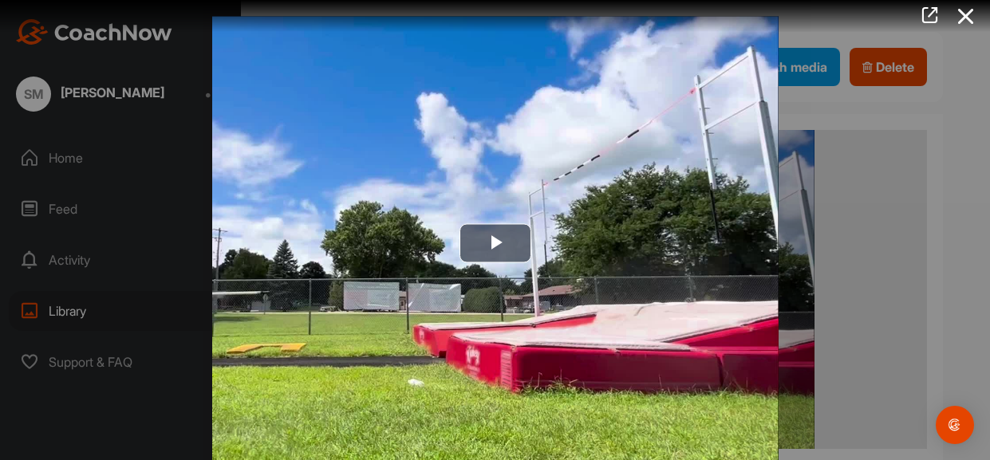
click at [596, 239] on img "Video Player" at bounding box center [495, 244] width 566 height 456
